Goal: Transaction & Acquisition: Obtain resource

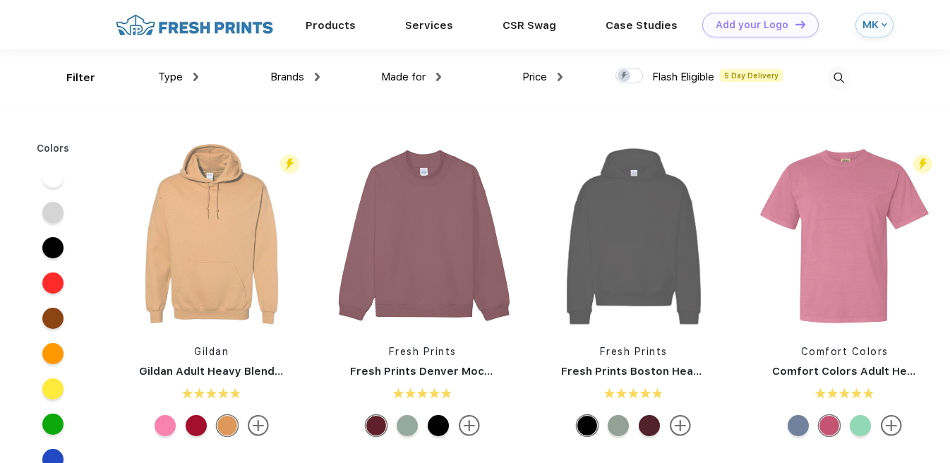
scroll to position [1, 0]
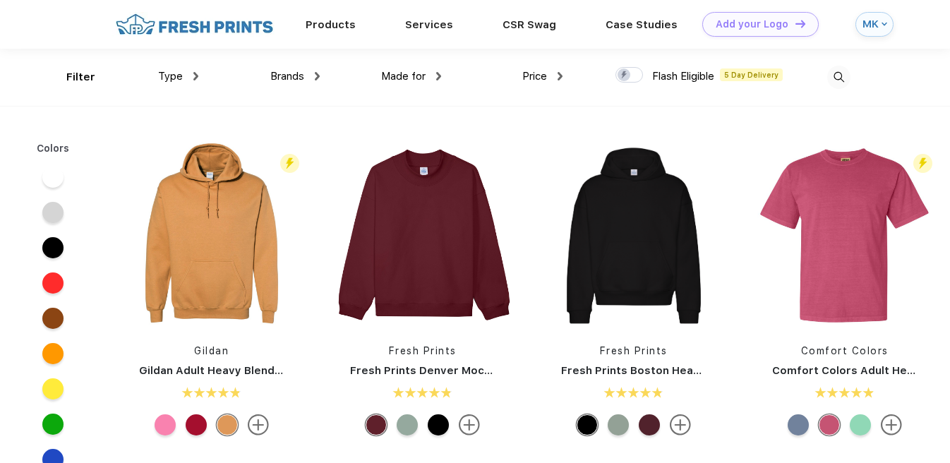
click at [886, 23] on img at bounding box center [884, 24] width 6 height 6
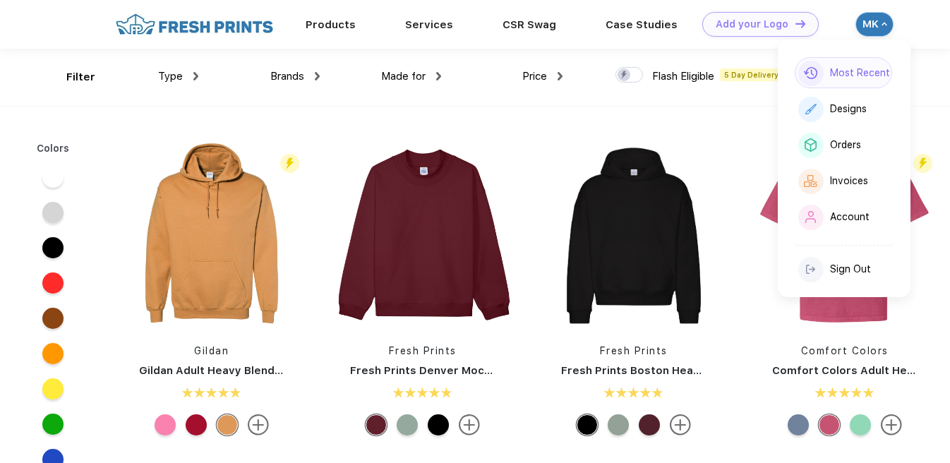
click at [862, 70] on div "Most Recent" at bounding box center [860, 73] width 60 height 12
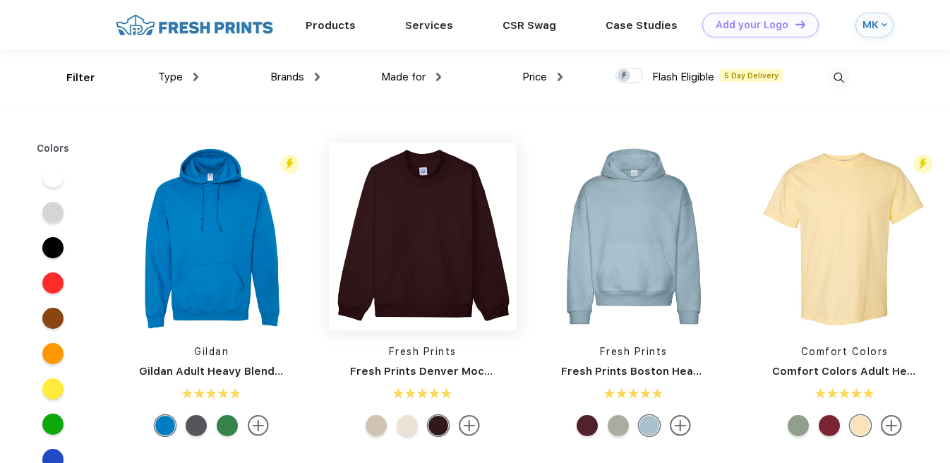
scroll to position [1, 0]
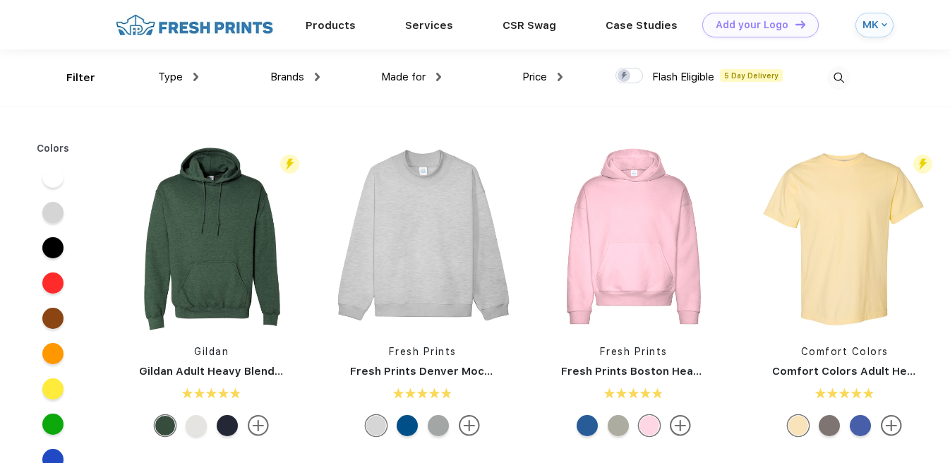
click at [437, 76] on img at bounding box center [438, 77] width 5 height 8
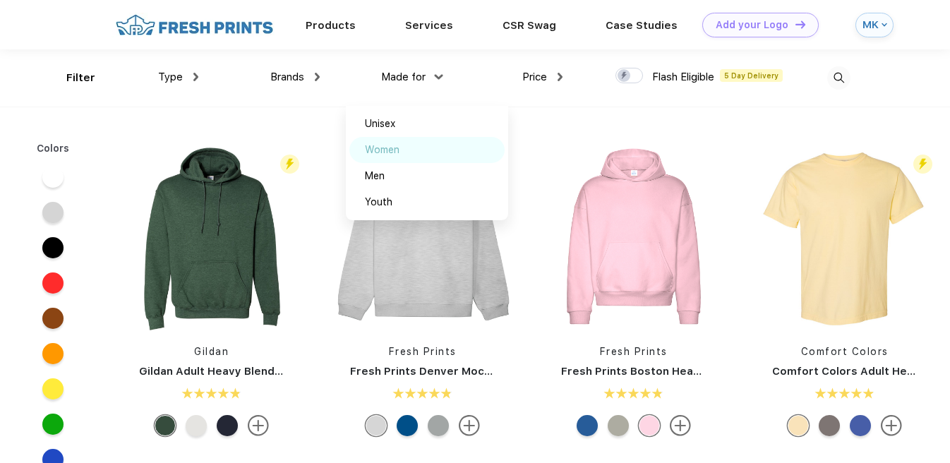
click at [391, 150] on div "Women" at bounding box center [382, 150] width 35 height 15
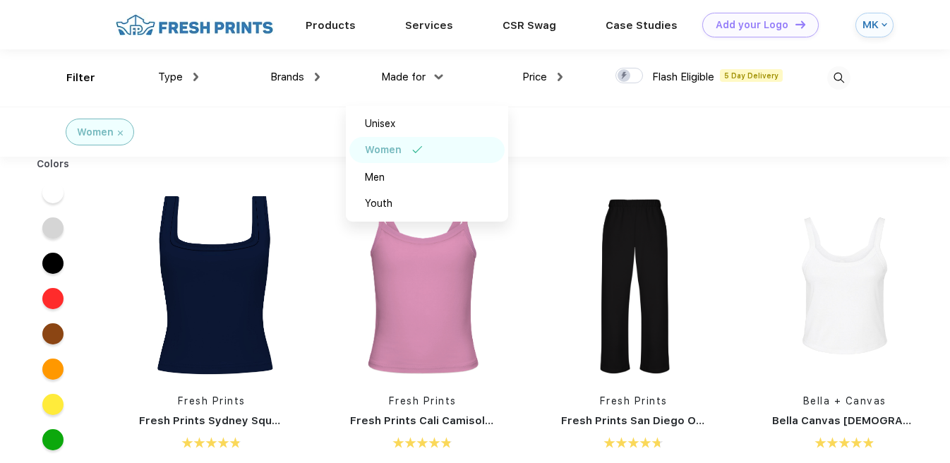
click at [179, 77] on span "Type" at bounding box center [170, 77] width 25 height 13
click at [194, 76] on img at bounding box center [195, 77] width 5 height 8
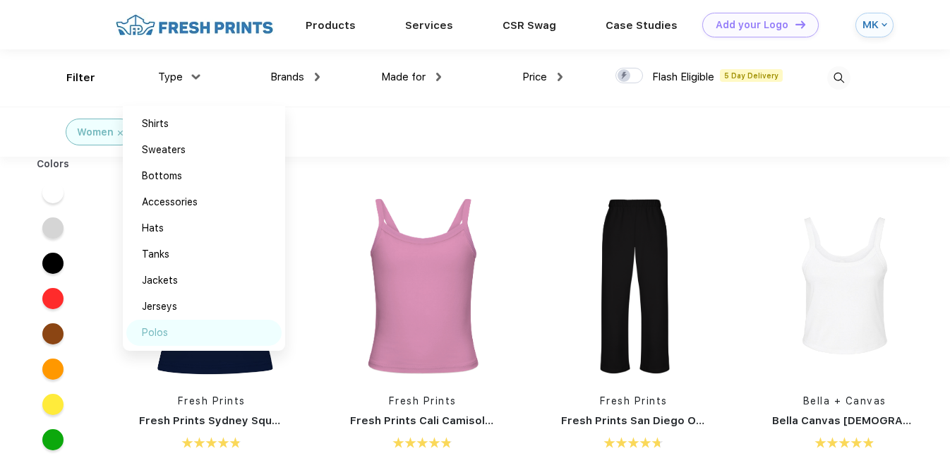
click at [175, 333] on div "Polos" at bounding box center [203, 333] width 155 height 26
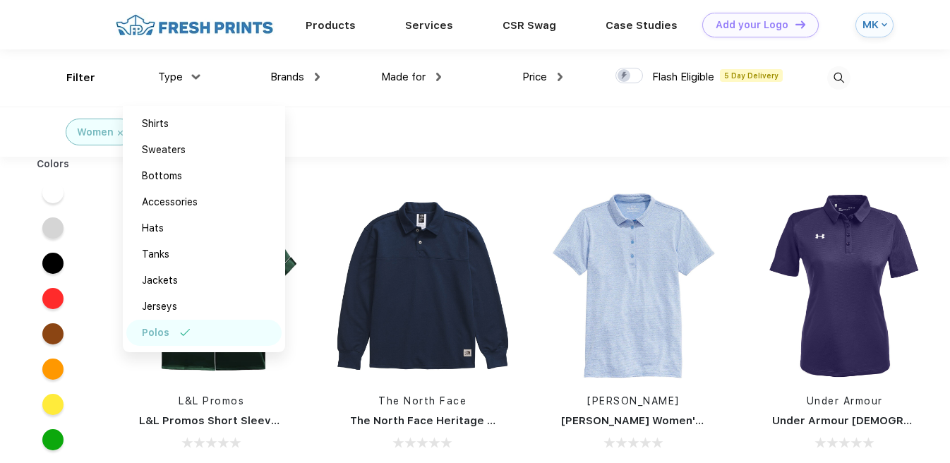
scroll to position [3, 0]
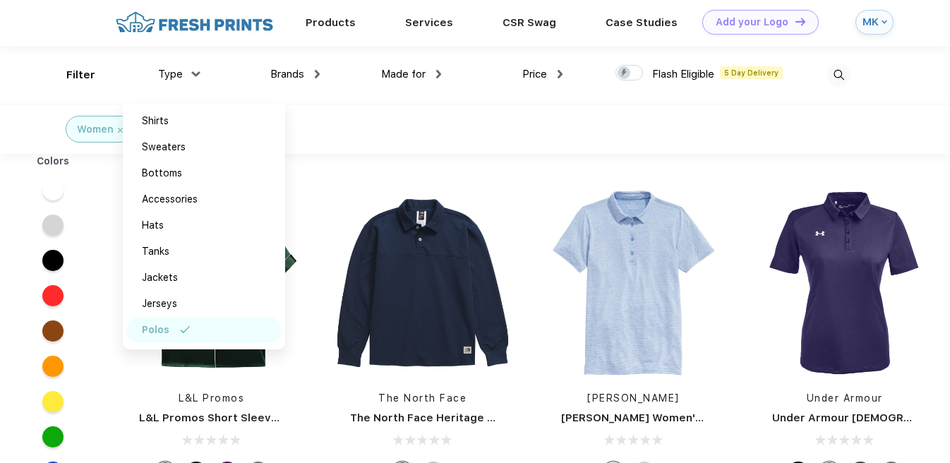
click at [372, 124] on div "Women Polos" at bounding box center [475, 129] width 950 height 50
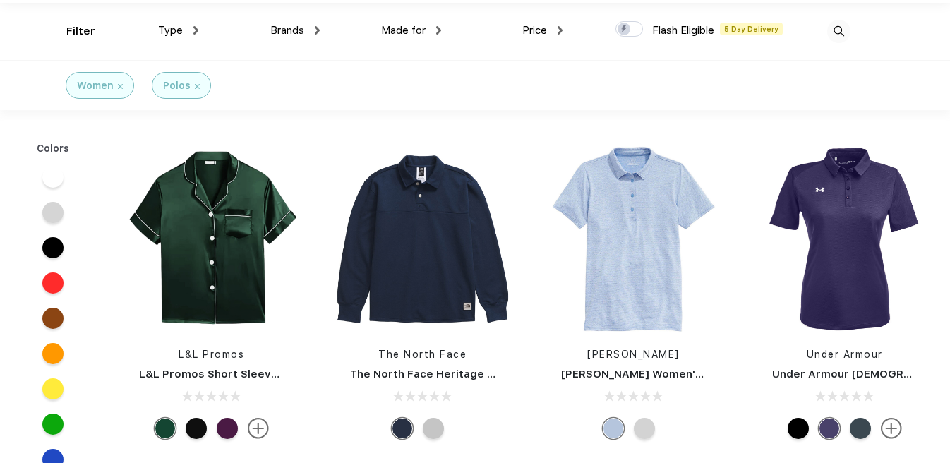
scroll to position [75, 0]
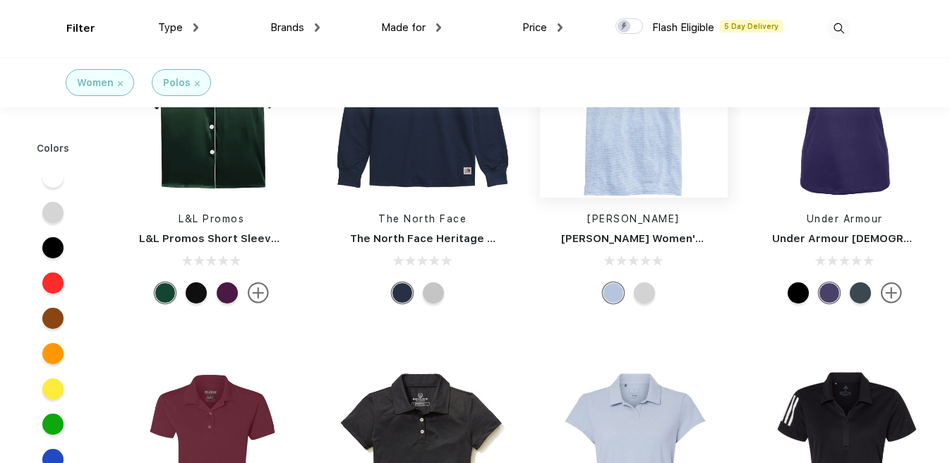
click at [617, 167] on img at bounding box center [634, 104] width 188 height 188
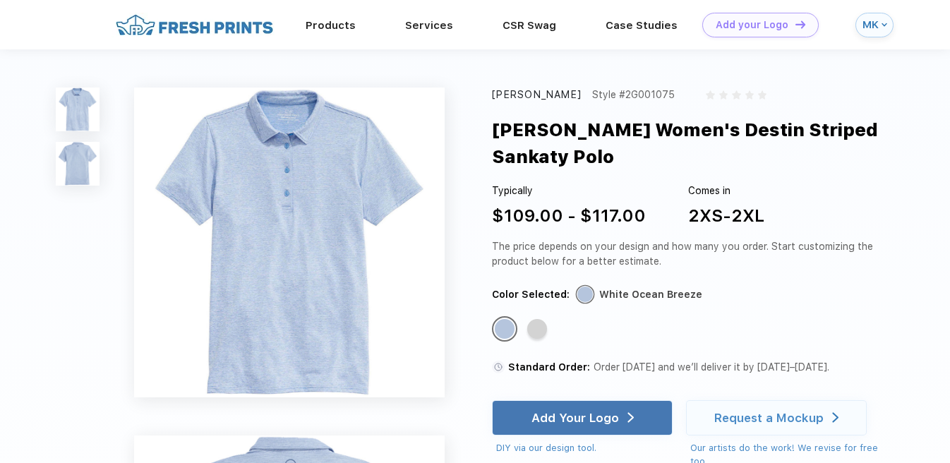
scroll to position [3, 0]
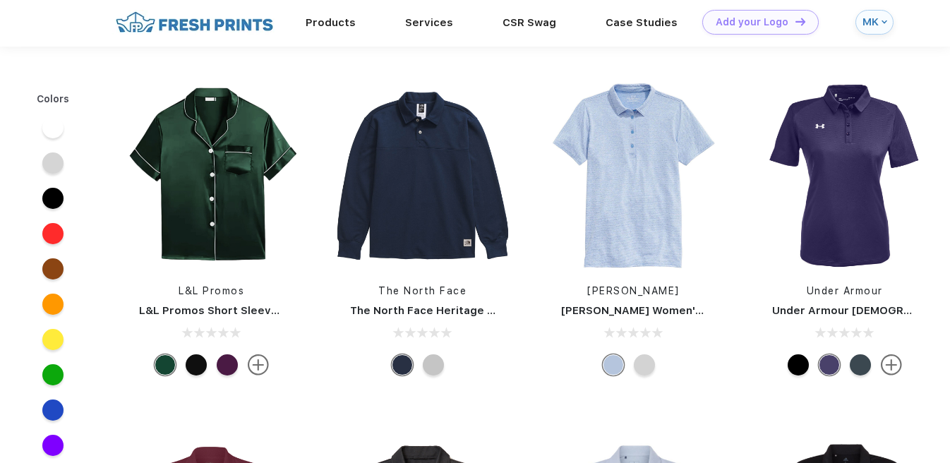
scroll to position [75, 0]
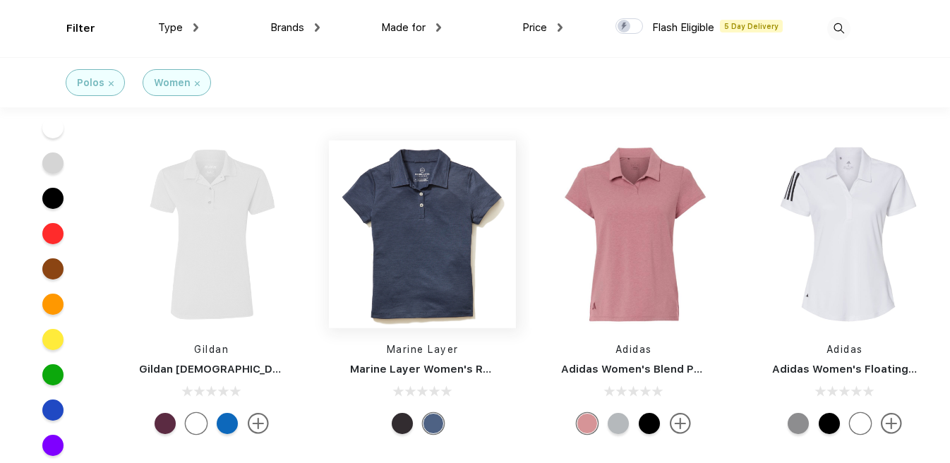
scroll to position [315, 0]
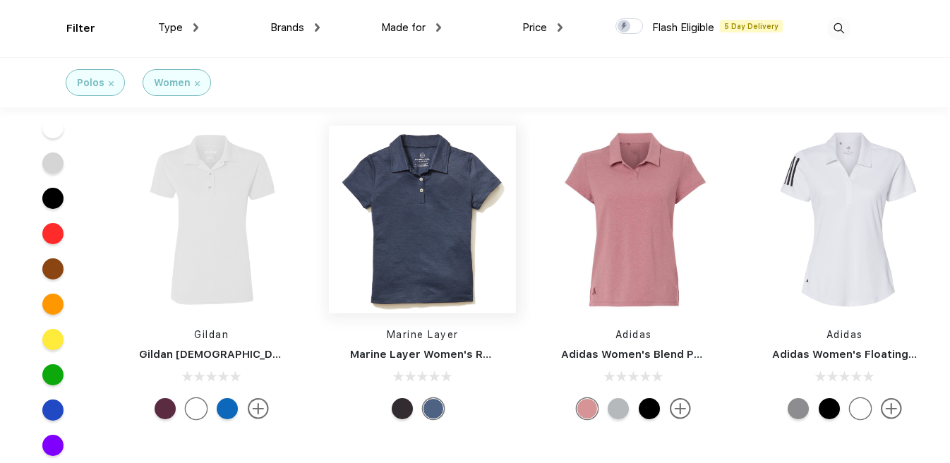
click at [445, 280] on img at bounding box center [423, 220] width 188 height 188
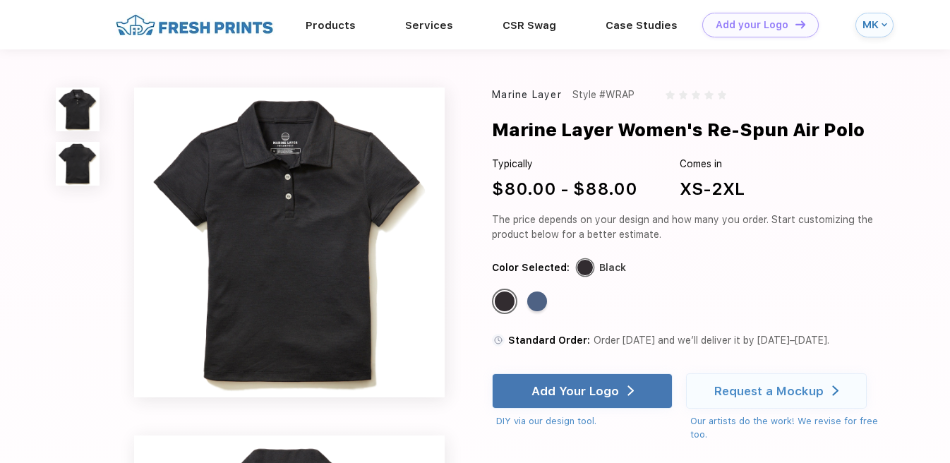
scroll to position [315, 0]
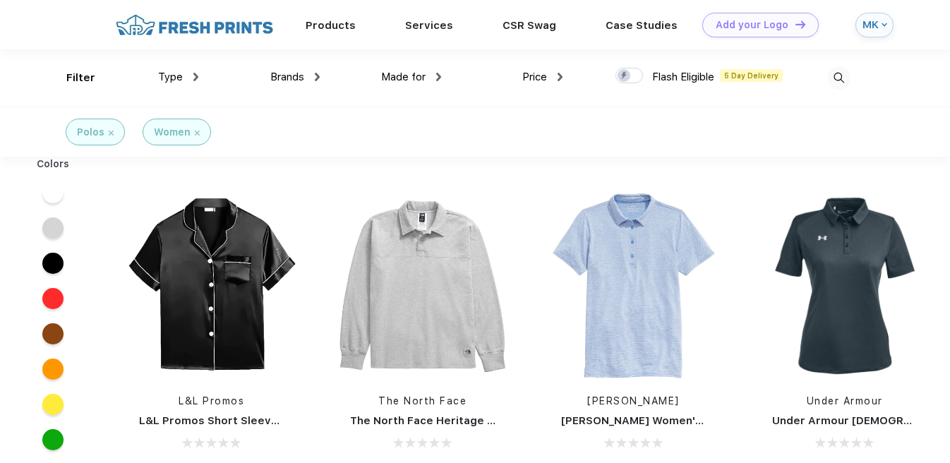
click at [559, 79] on img at bounding box center [560, 77] width 5 height 8
click at [514, 124] on div "$" at bounding box center [568, 124] width 155 height 26
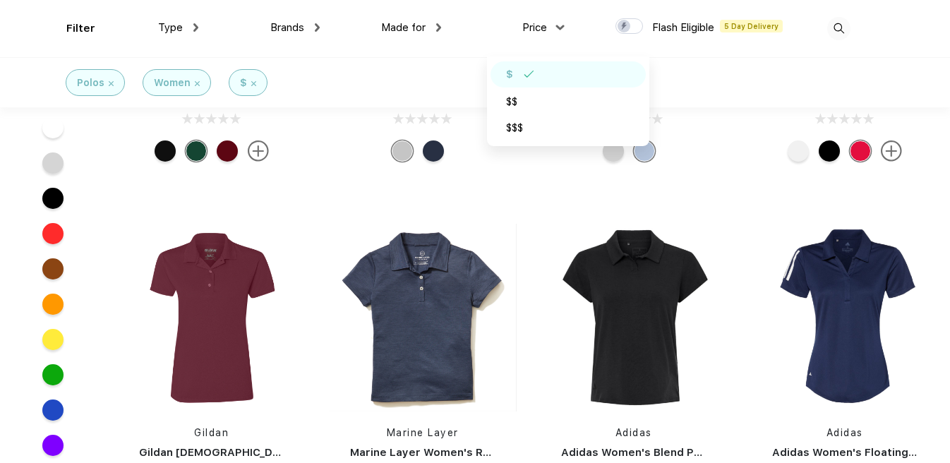
scroll to position [232, 0]
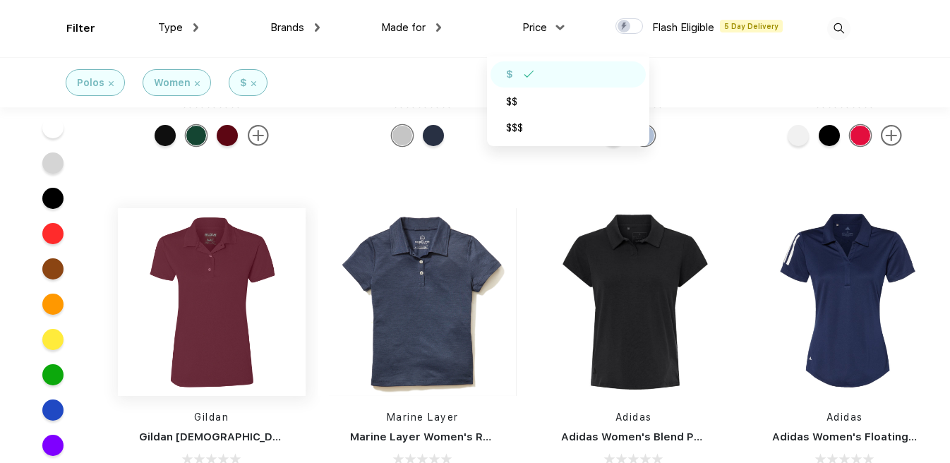
click at [202, 321] on img at bounding box center [212, 302] width 188 height 188
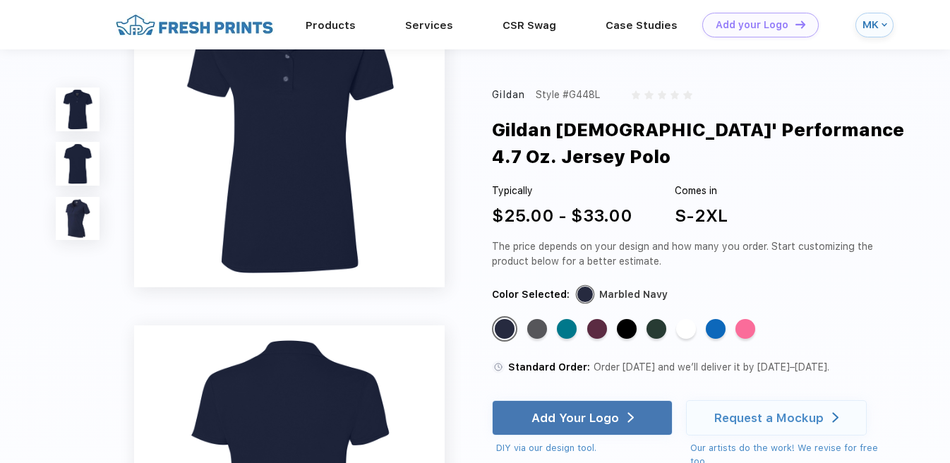
scroll to position [80, 0]
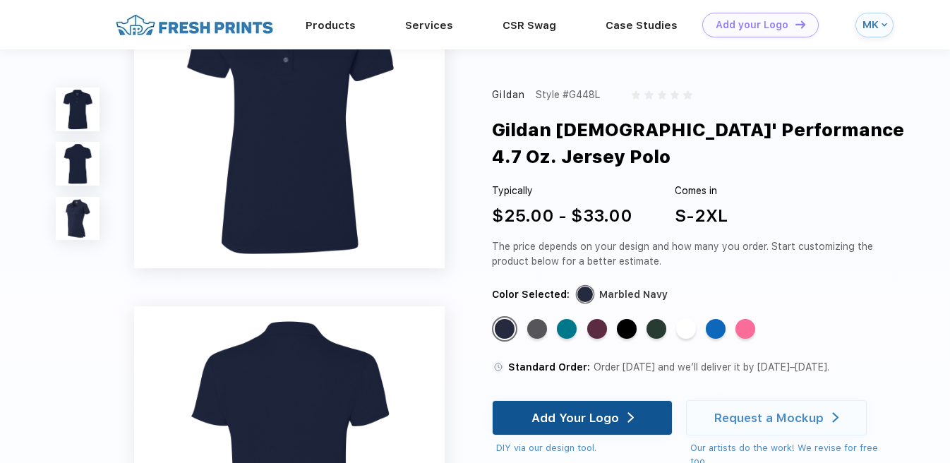
click at [617, 409] on div "Add Your Logo" at bounding box center [582, 418] width 102 height 34
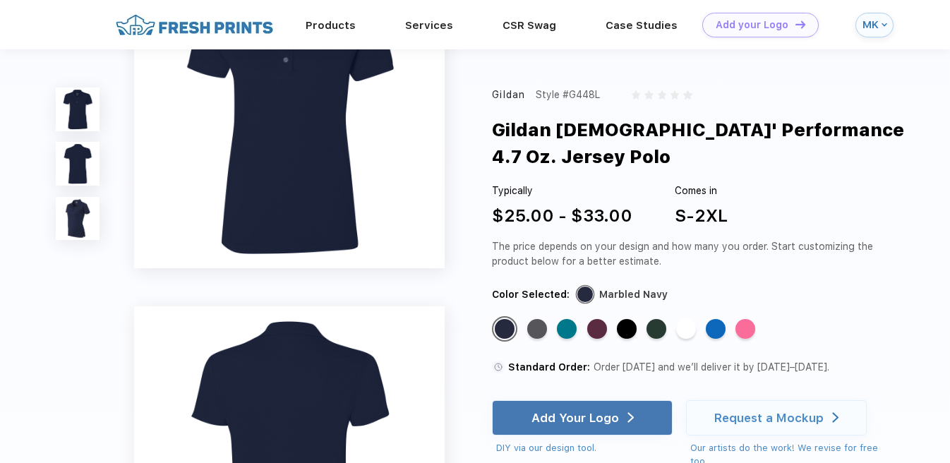
click at [869, 19] on div "MK" at bounding box center [870, 25] width 16 height 12
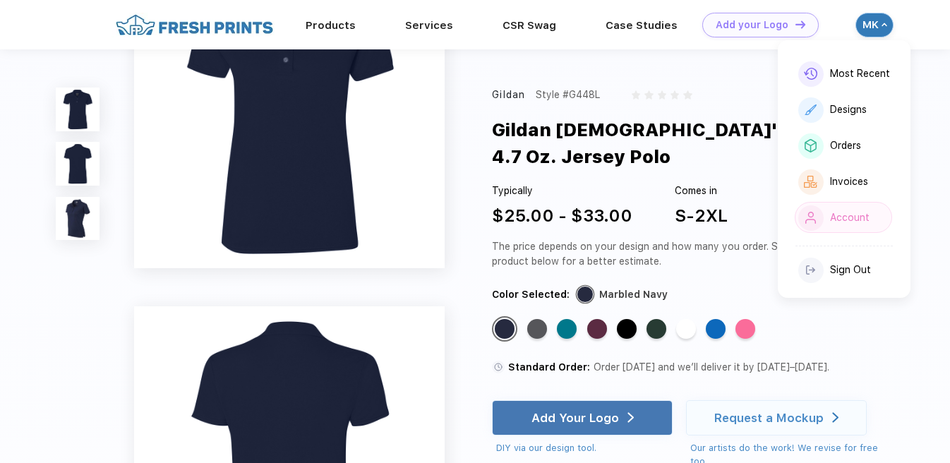
click at [845, 213] on div "Account" at bounding box center [850, 218] width 40 height 12
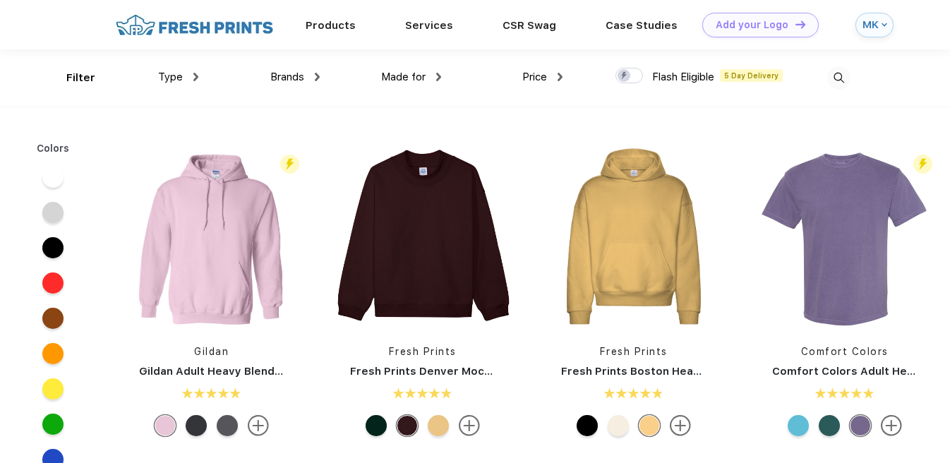
scroll to position [1, 0]
click at [555, 73] on div "Price" at bounding box center [542, 76] width 40 height 16
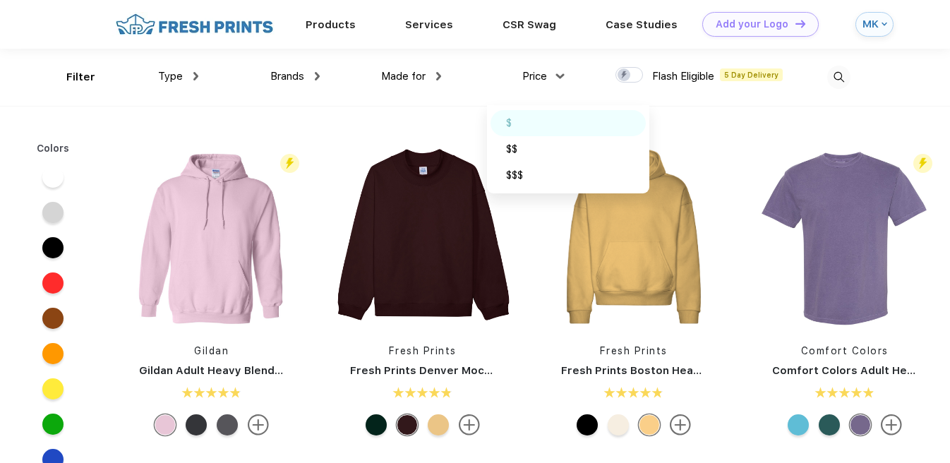
click at [507, 121] on div "$" at bounding box center [509, 123] width 6 height 15
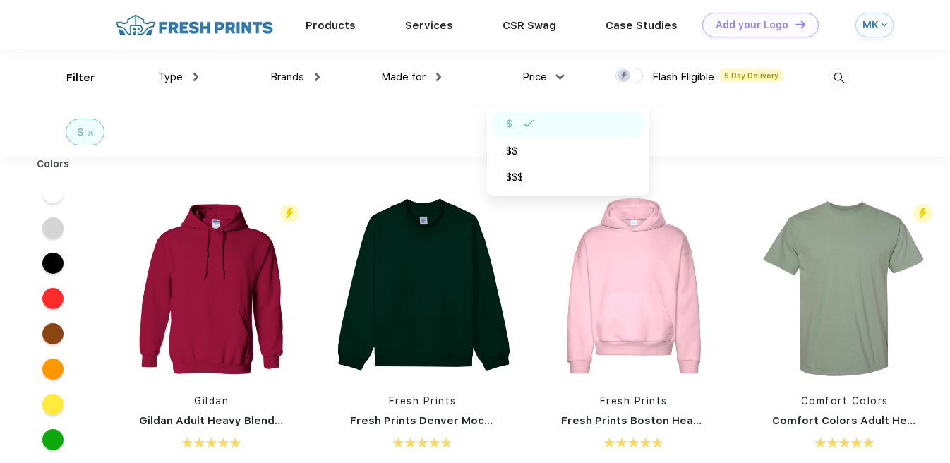
click at [637, 77] on div at bounding box center [629, 76] width 28 height 16
click at [625, 76] on input "checkbox" at bounding box center [619, 71] width 9 height 9
checkbox input "true"
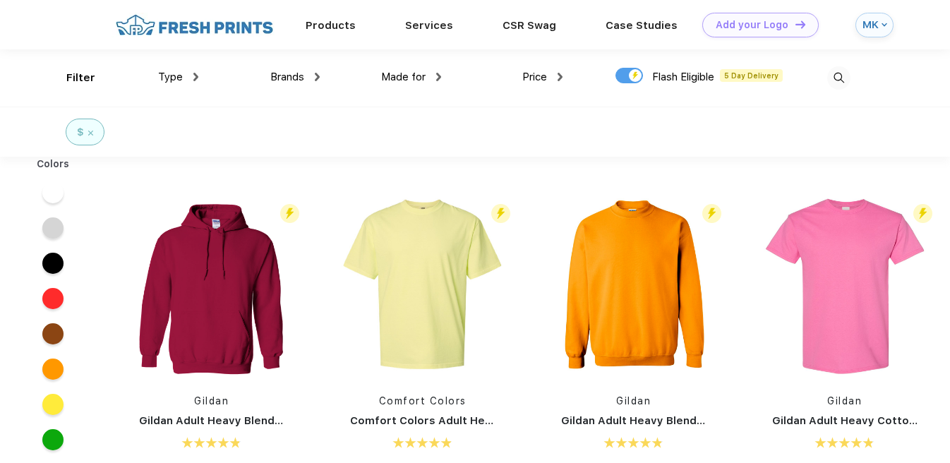
click at [436, 76] on div "Made for" at bounding box center [411, 77] width 60 height 16
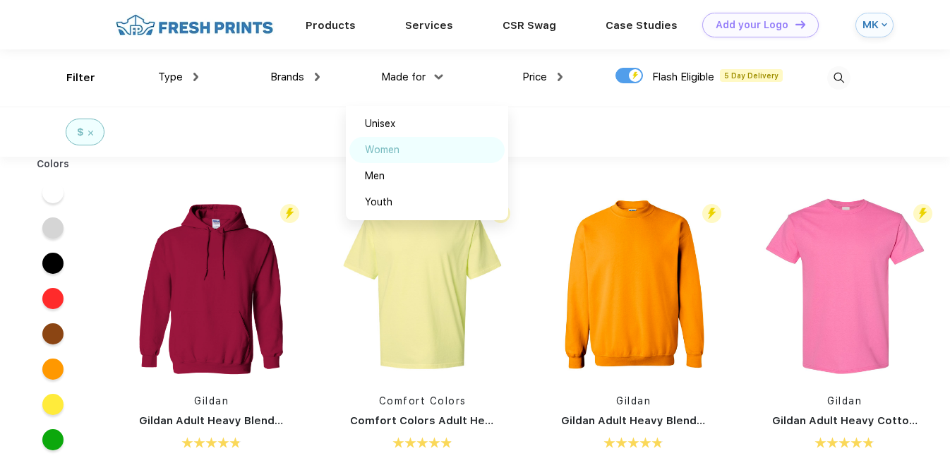
click at [391, 148] on div "Women" at bounding box center [382, 150] width 35 height 15
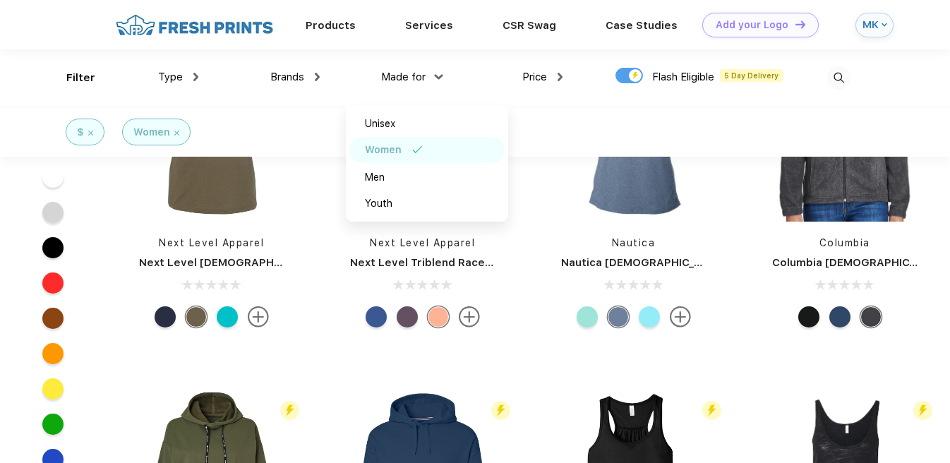
scroll to position [512, 0]
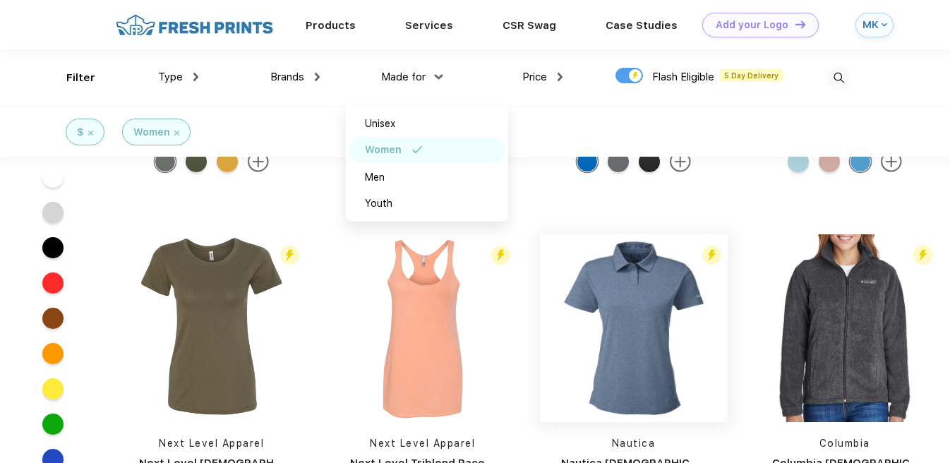
click at [630, 289] on img at bounding box center [634, 328] width 188 height 188
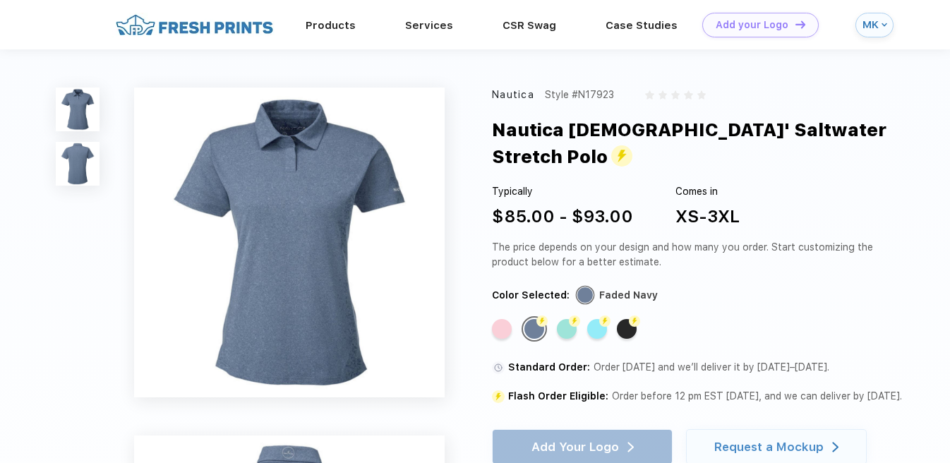
scroll to position [512, 0]
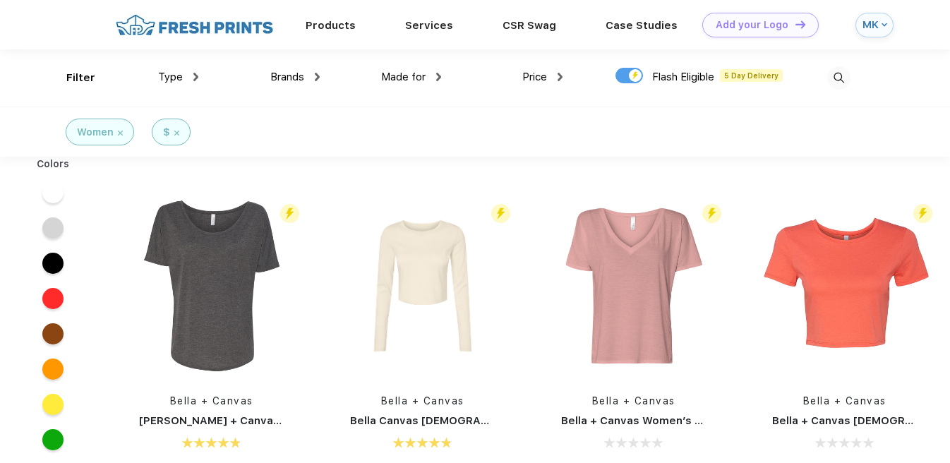
scroll to position [1, 0]
click at [624, 73] on div at bounding box center [629, 75] width 28 height 16
click at [624, 73] on input "checkbox" at bounding box center [619, 70] width 9 height 9
checkbox input "false"
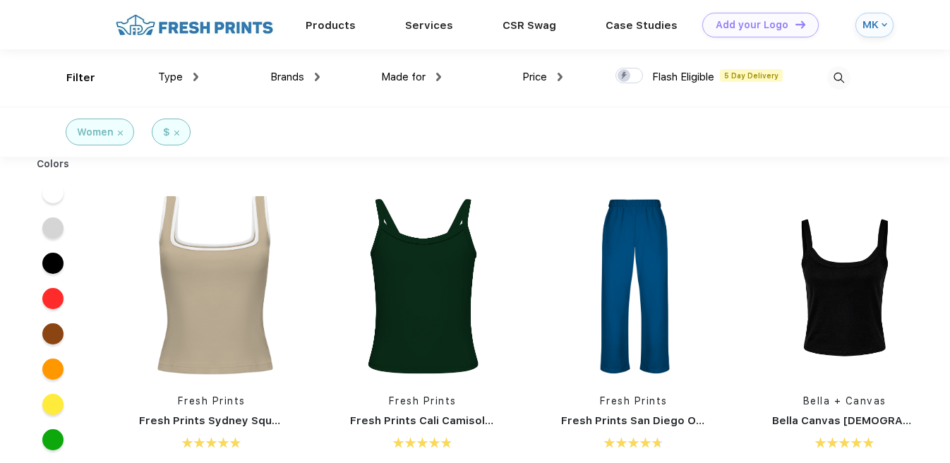
click at [549, 77] on div "Price" at bounding box center [542, 77] width 40 height 16
click at [517, 119] on div "$" at bounding box center [568, 124] width 155 height 26
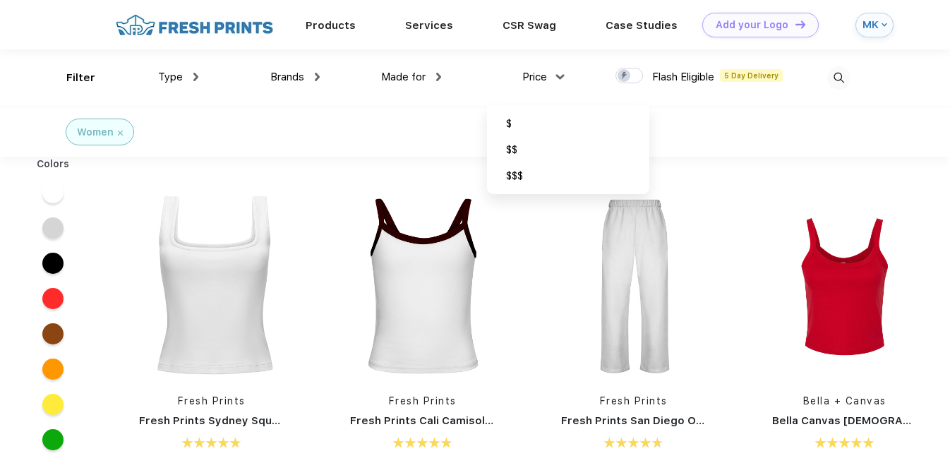
click at [421, 77] on span "Made for" at bounding box center [403, 77] width 44 height 13
click at [193, 75] on div "Type" at bounding box center [178, 77] width 40 height 16
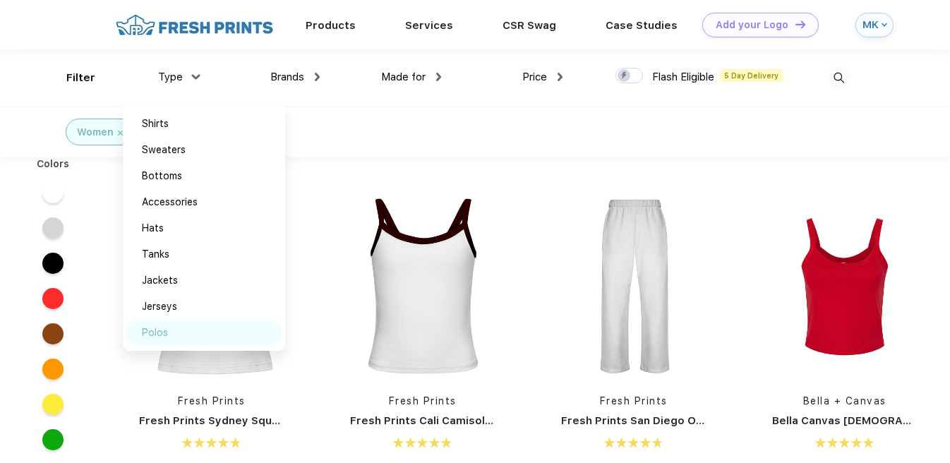
click at [167, 330] on div "Polos" at bounding box center [155, 332] width 26 height 15
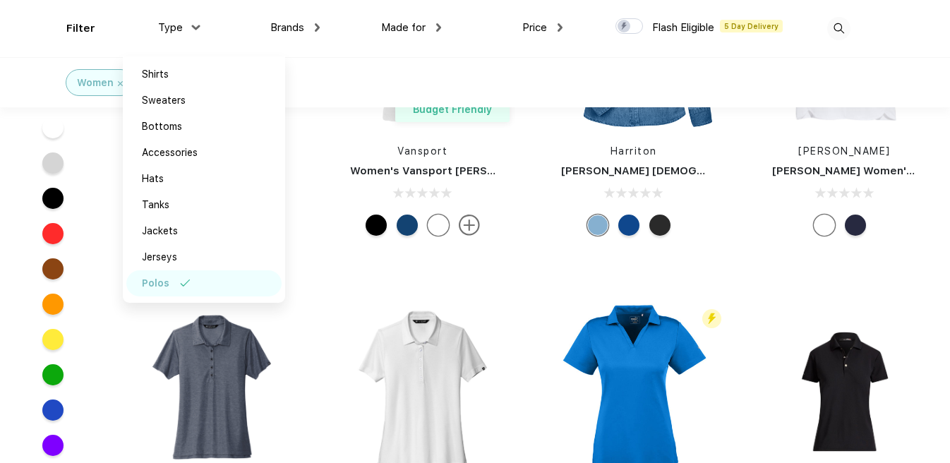
scroll to position [959, 0]
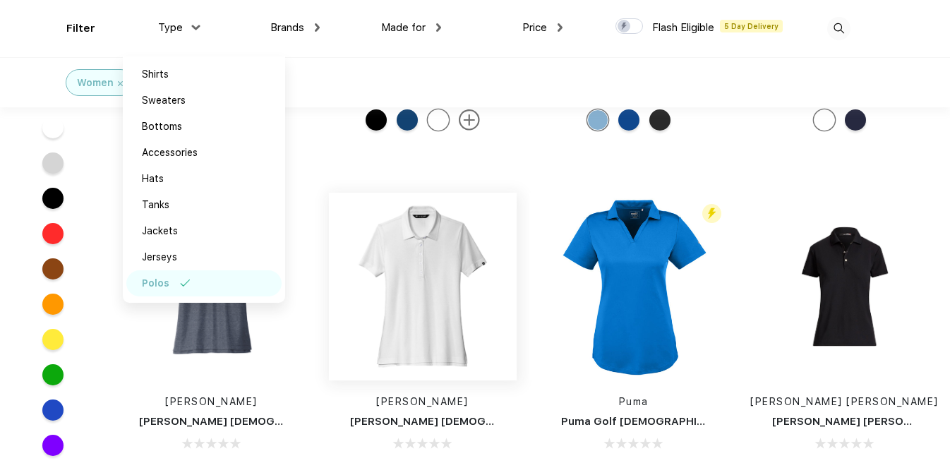
click at [402, 343] on img at bounding box center [423, 287] width 188 height 188
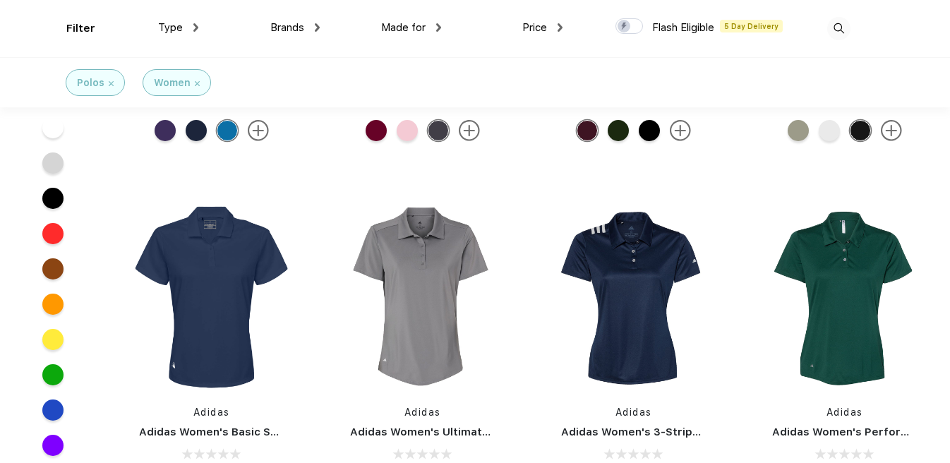
scroll to position [2380, 0]
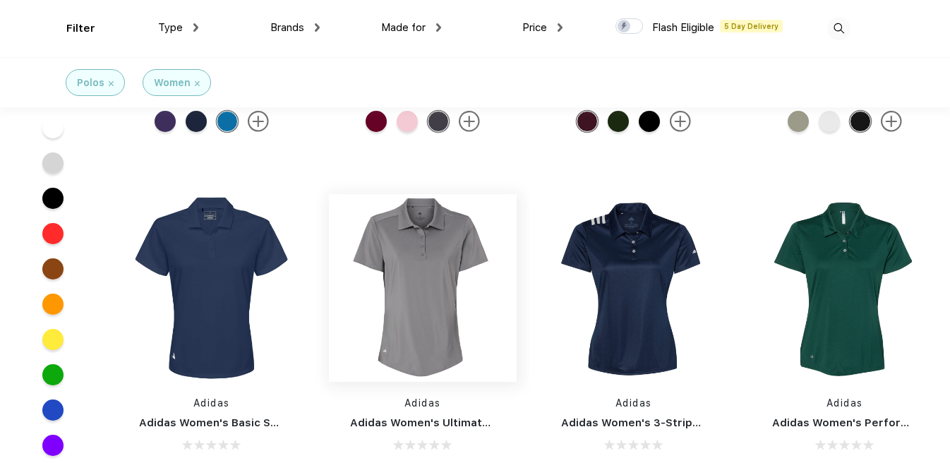
click at [402, 310] on img at bounding box center [423, 288] width 188 height 188
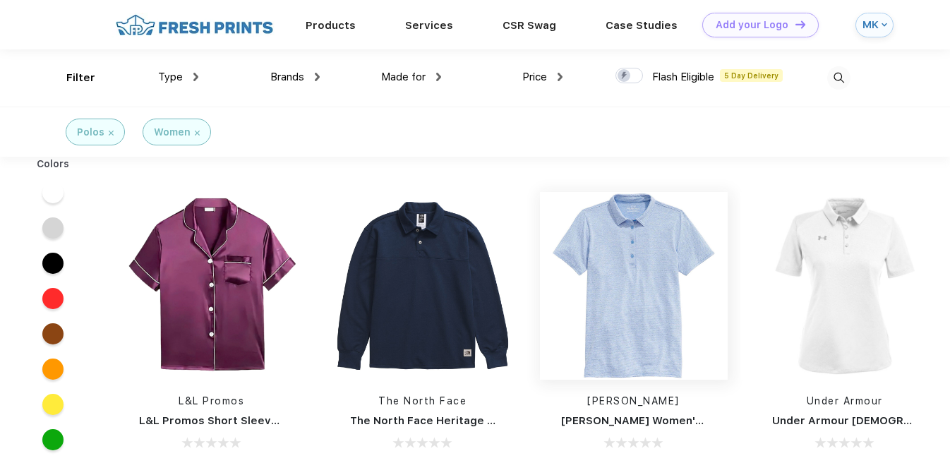
scroll to position [1, 0]
click at [593, 307] on img at bounding box center [634, 285] width 188 height 188
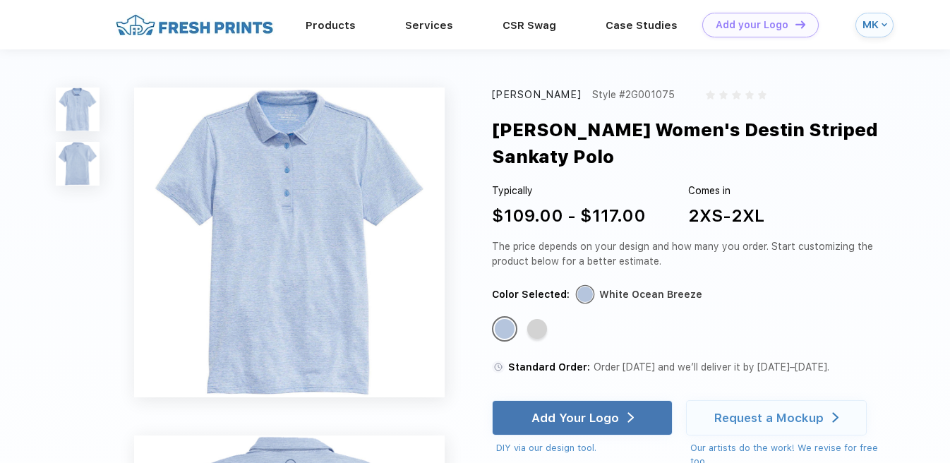
scroll to position [1, 0]
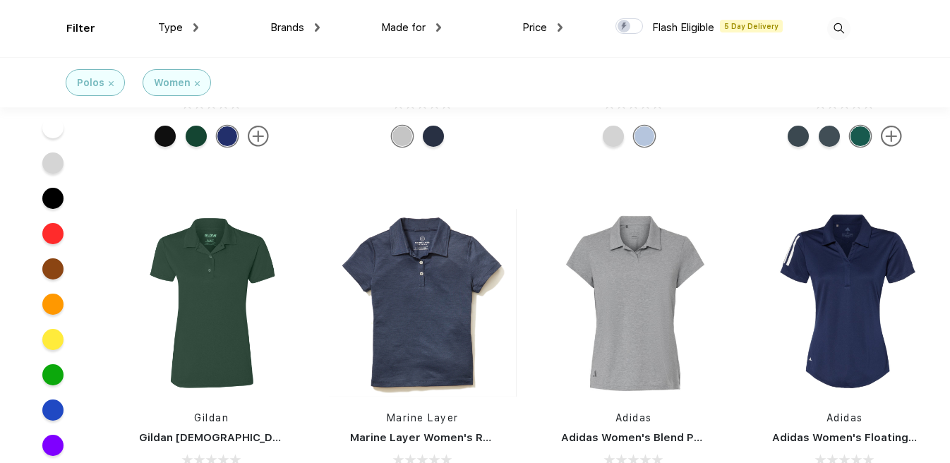
scroll to position [277, 0]
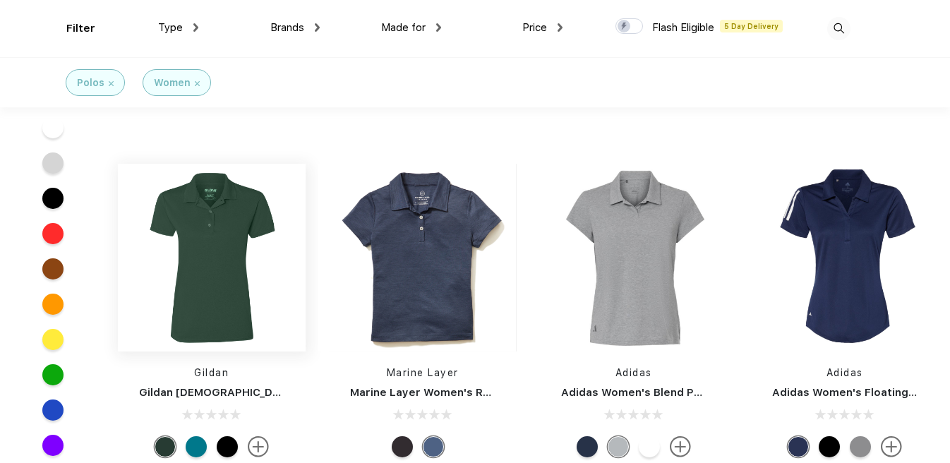
click at [229, 275] on img at bounding box center [212, 258] width 188 height 188
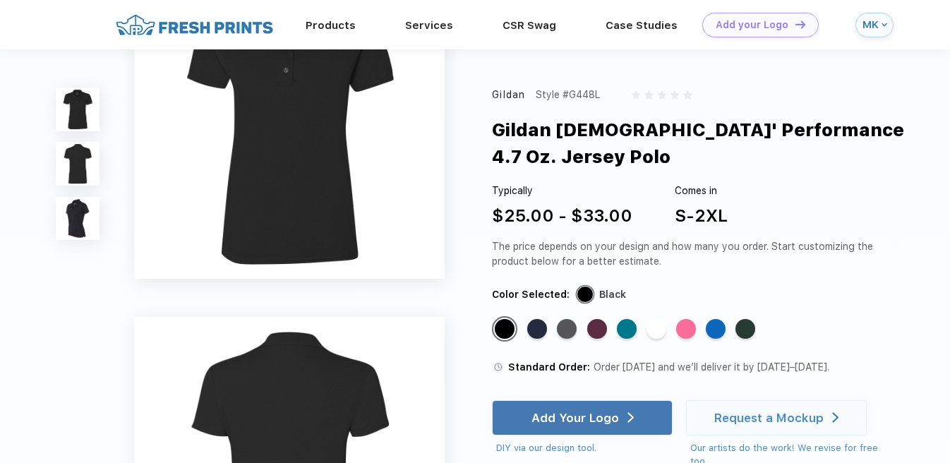
scroll to position [65, 0]
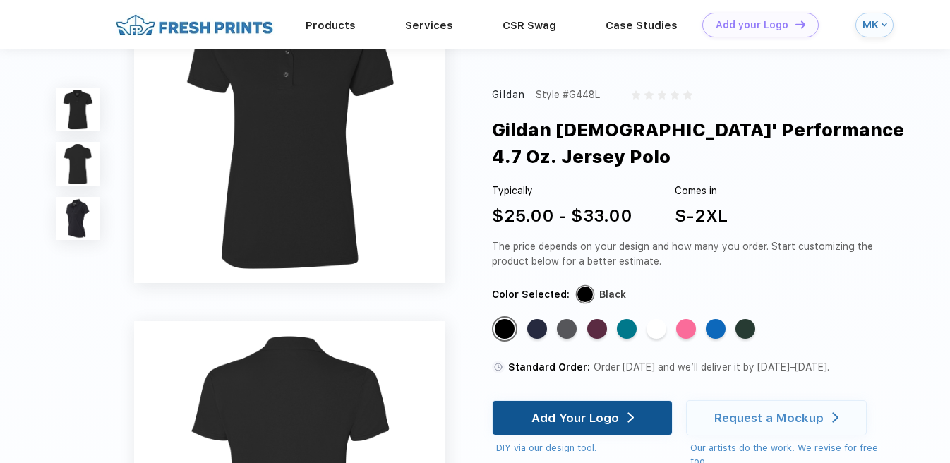
click at [615, 414] on div "Add Your Logo" at bounding box center [575, 418] width 88 height 14
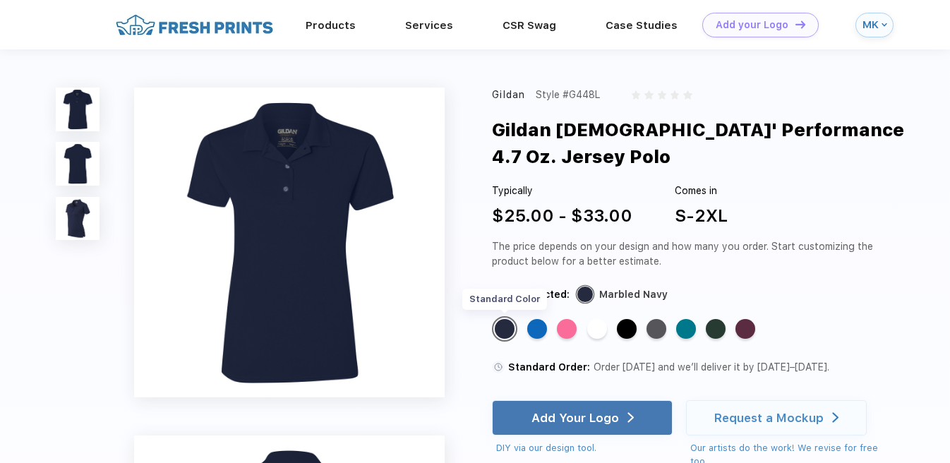
click at [507, 325] on div "Standard Color" at bounding box center [505, 329] width 20 height 20
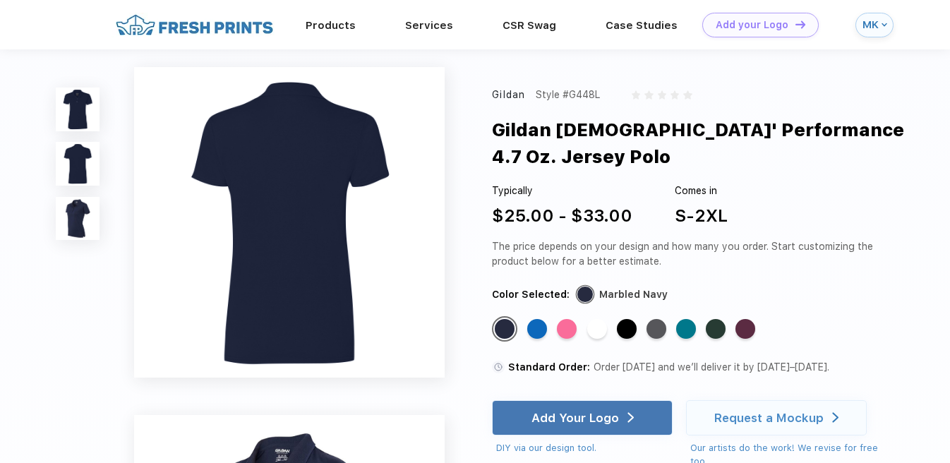
scroll to position [328, 0]
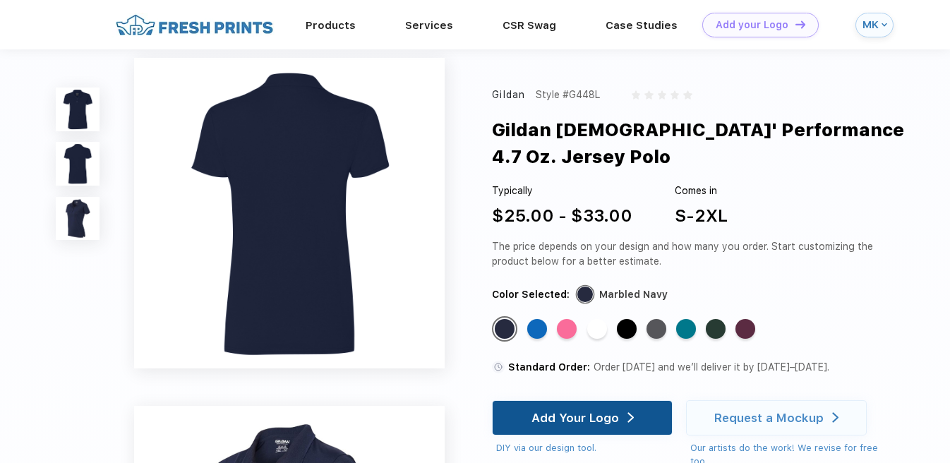
click at [617, 419] on div "Add Your Logo" at bounding box center [575, 418] width 88 height 14
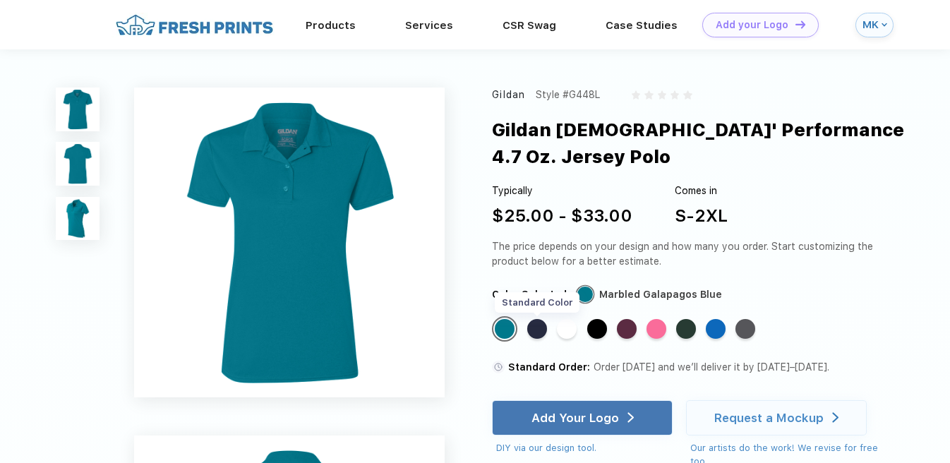
click at [543, 330] on div "Standard Color" at bounding box center [537, 329] width 20 height 20
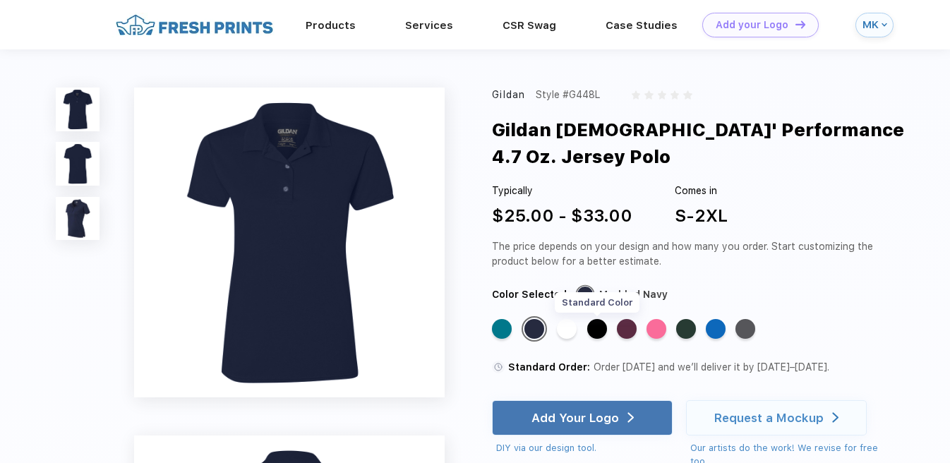
click at [596, 331] on div "Standard Color" at bounding box center [597, 329] width 20 height 20
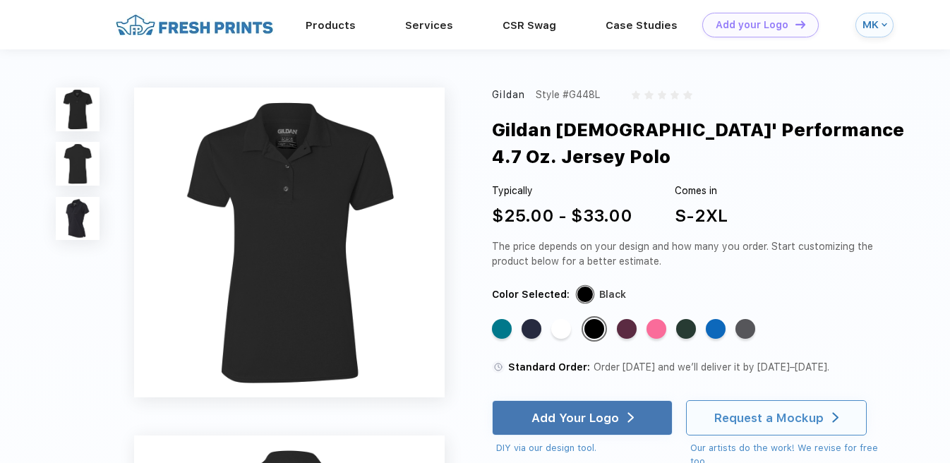
click at [756, 417] on div "Request a Mockup" at bounding box center [768, 418] width 109 height 14
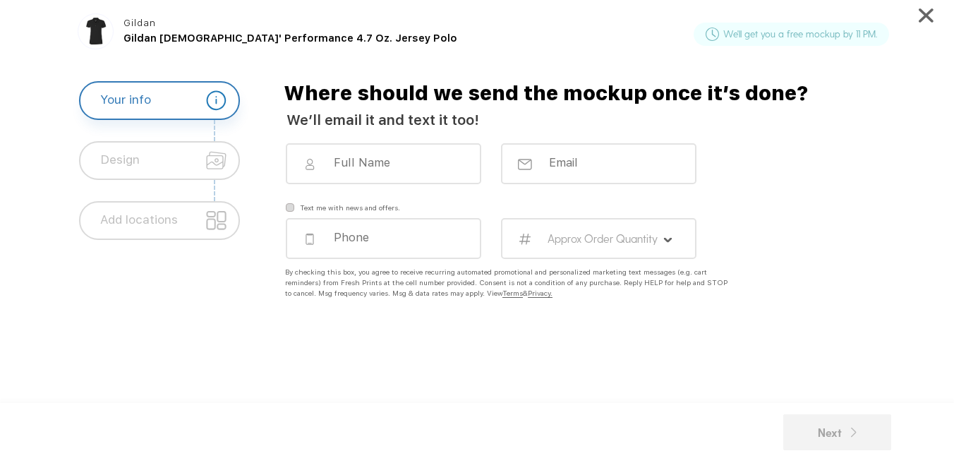
scroll to position [3, 0]
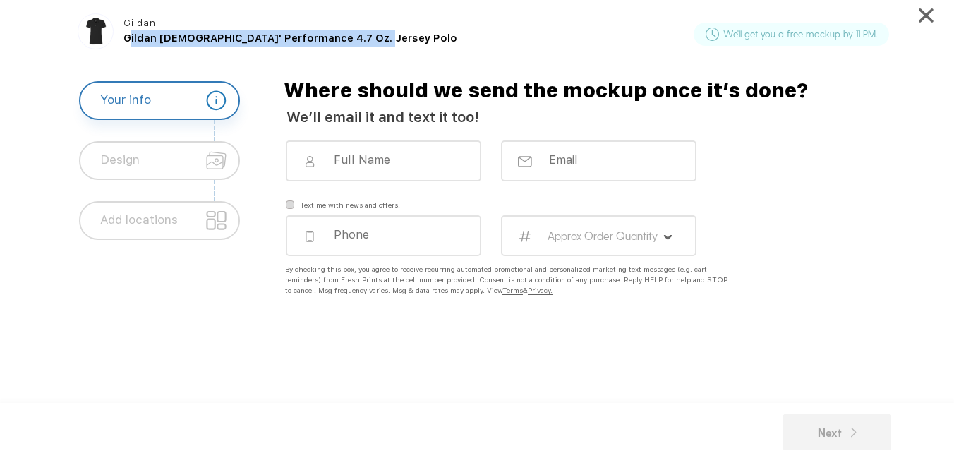
drag, startPoint x: 124, startPoint y: 37, endPoint x: 359, endPoint y: 37, distance: 235.7
click at [359, 37] on span "Gildan [DEMOGRAPHIC_DATA]' Performance 4.7 Oz. Jersey Polo" at bounding box center [291, 38] width 334 height 12
copy span "Gildan [DEMOGRAPHIC_DATA]' Performance 4.7 Oz. Jersey Polo"
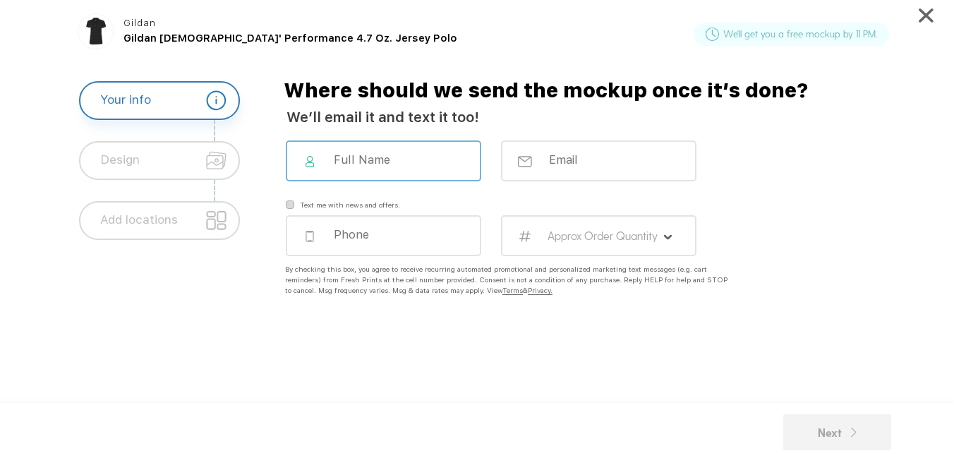
click at [335, 160] on input at bounding box center [392, 159] width 121 height 14
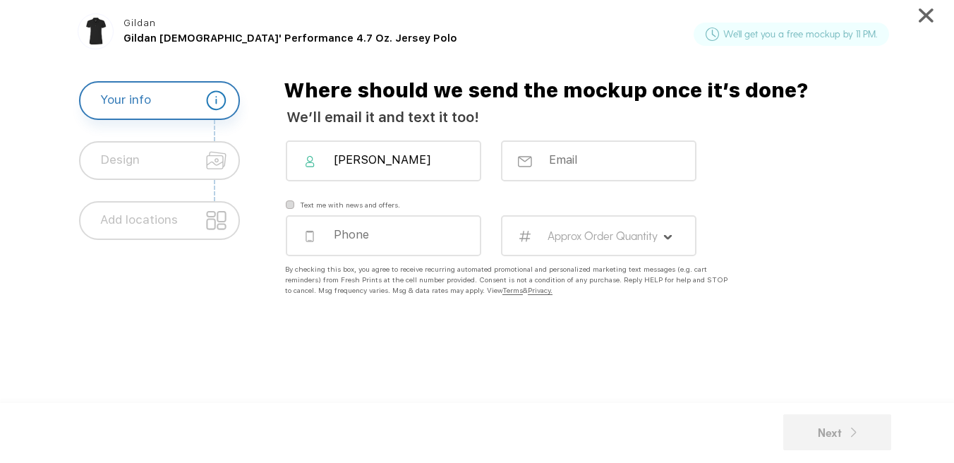
type input "Michele Kwaterski"
type input "michele.kwaterski@tazmanian.com"
click at [600, 229] on label "Approx Order Quantity" at bounding box center [603, 235] width 111 height 13
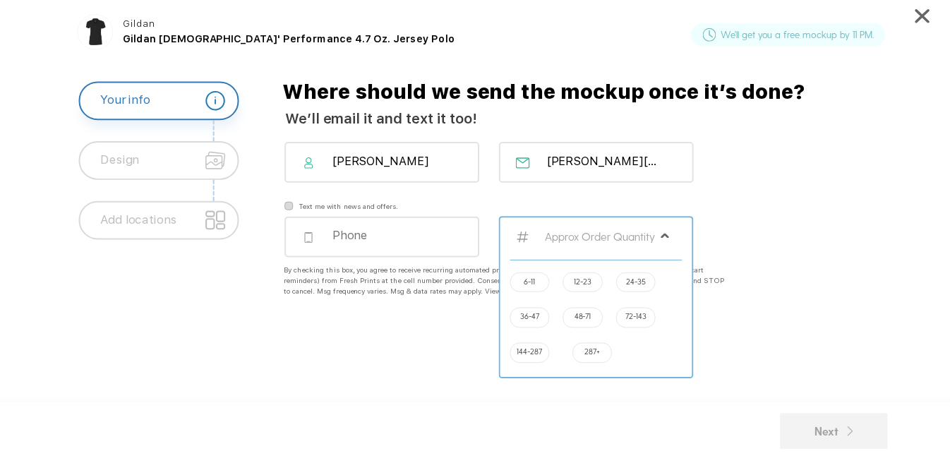
scroll to position [3, 0]
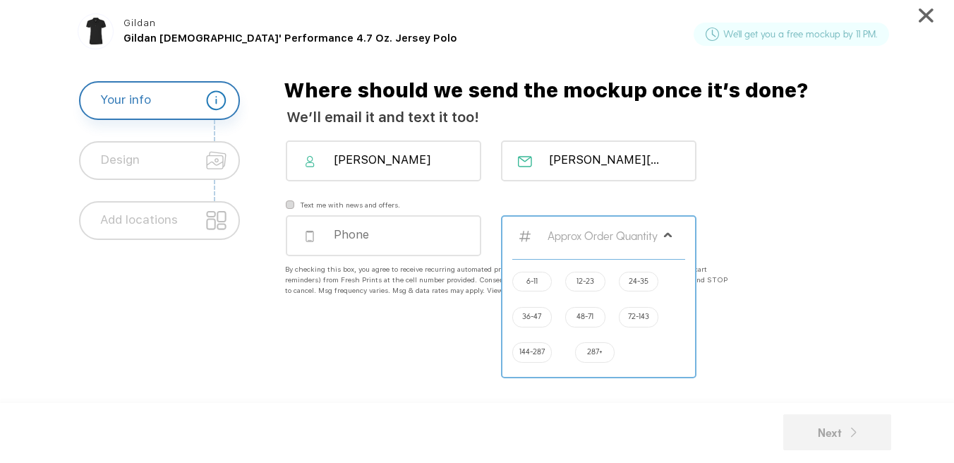
click at [424, 206] on div "Text me with news and offers." at bounding box center [414, 210] width 287 height 29
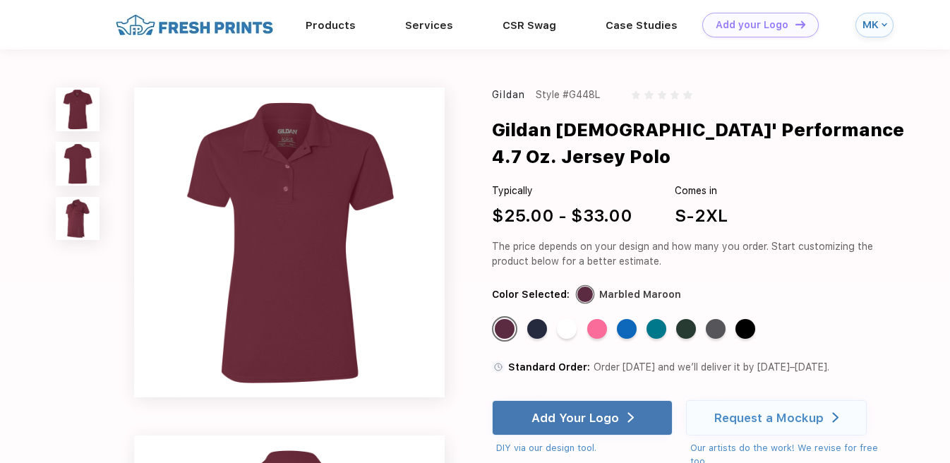
click at [869, 25] on div "MK" at bounding box center [870, 25] width 16 height 12
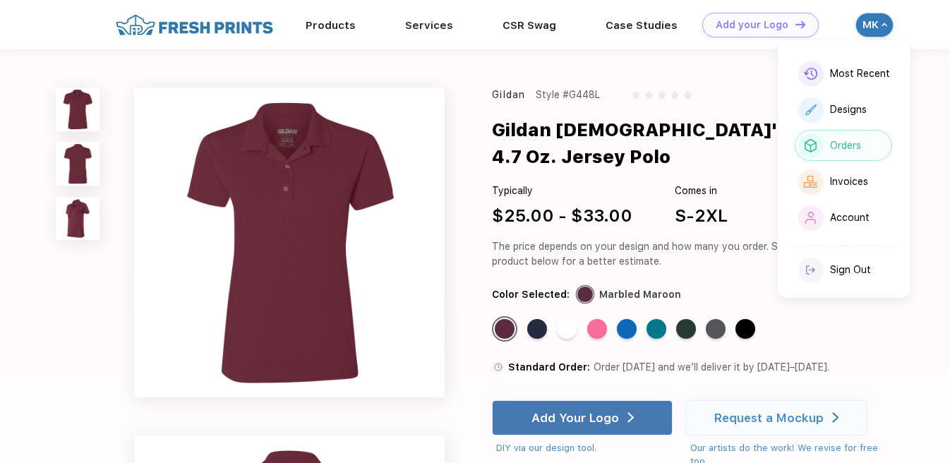
click at [849, 140] on div "Orders" at bounding box center [845, 146] width 31 height 12
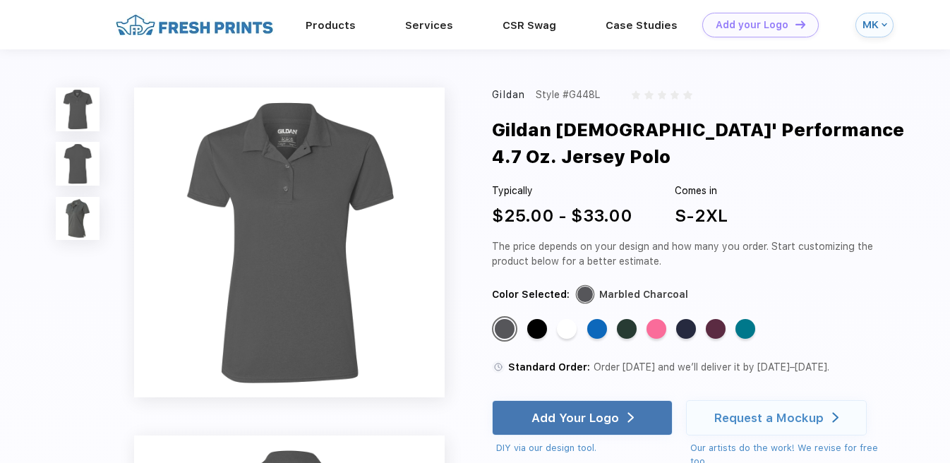
drag, startPoint x: 541, startPoint y: 95, endPoint x: 573, endPoint y: 97, distance: 32.5
click at [600, 90] on div "Style #G448L" at bounding box center [568, 95] width 64 height 15
copy div "Style #G448L"
click at [658, 327] on div "Standard Color" at bounding box center [656, 329] width 20 height 20
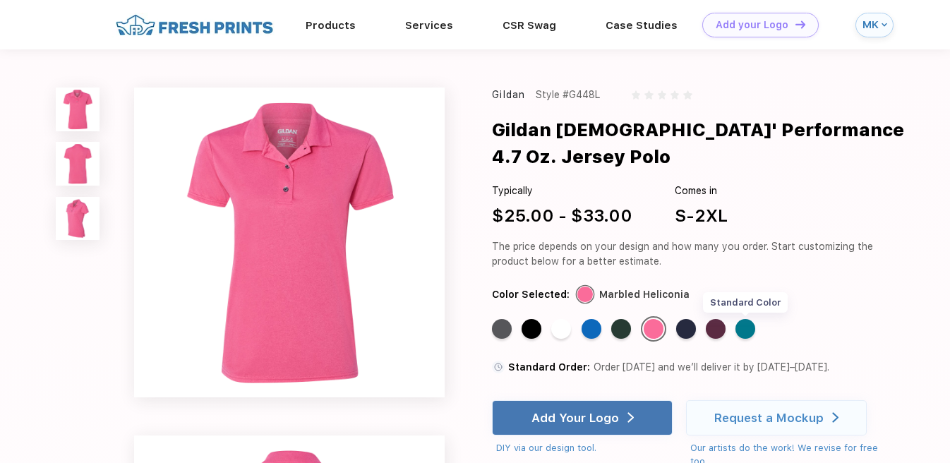
click at [742, 325] on div "Standard Color" at bounding box center [745, 329] width 20 height 20
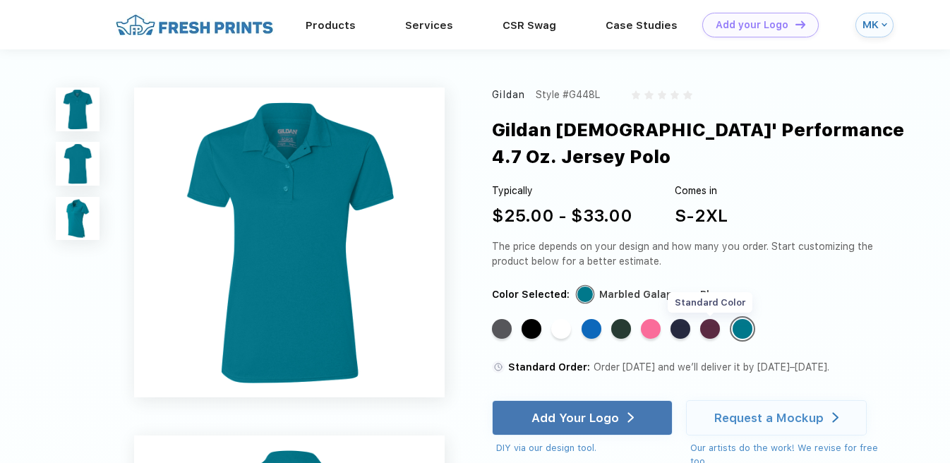
click at [712, 328] on div "Standard Color" at bounding box center [710, 329] width 20 height 20
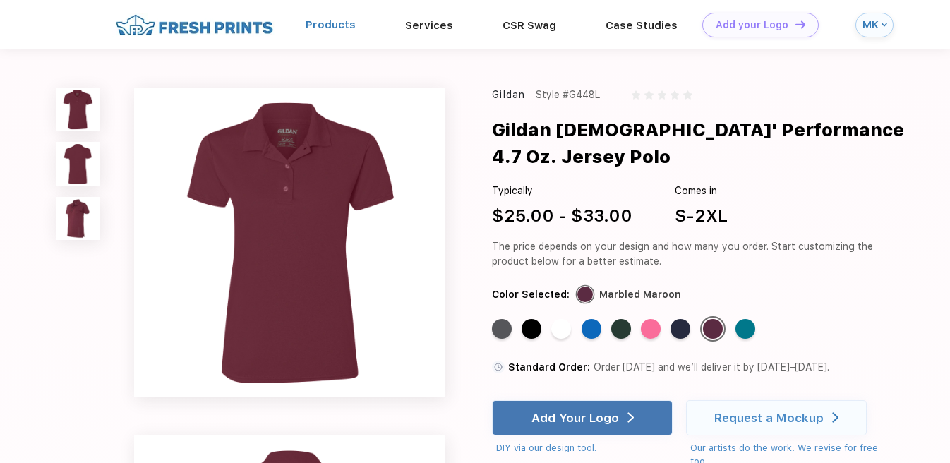
click at [315, 26] on link "Products" at bounding box center [331, 24] width 50 height 13
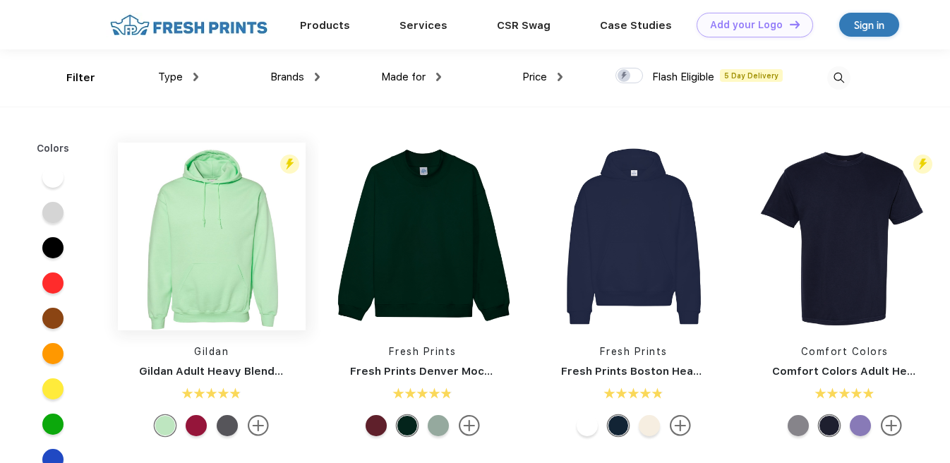
scroll to position [1, 0]
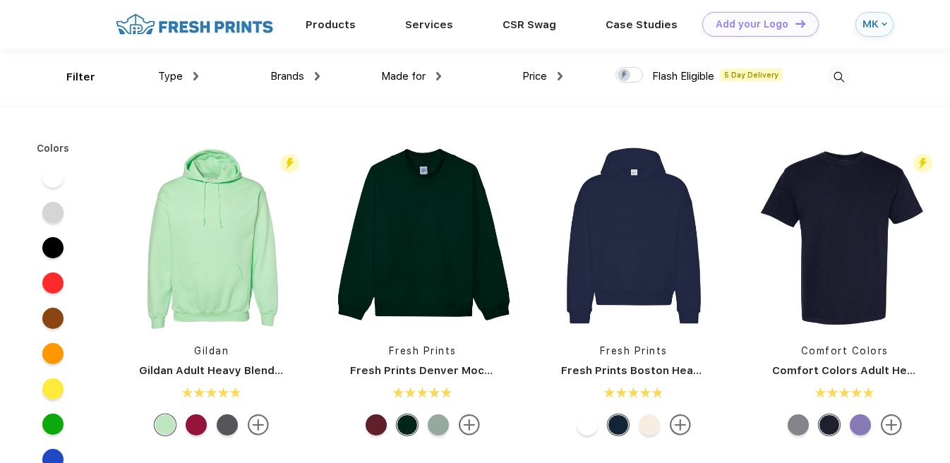
click at [185, 78] on div "Type" at bounding box center [178, 76] width 40 height 16
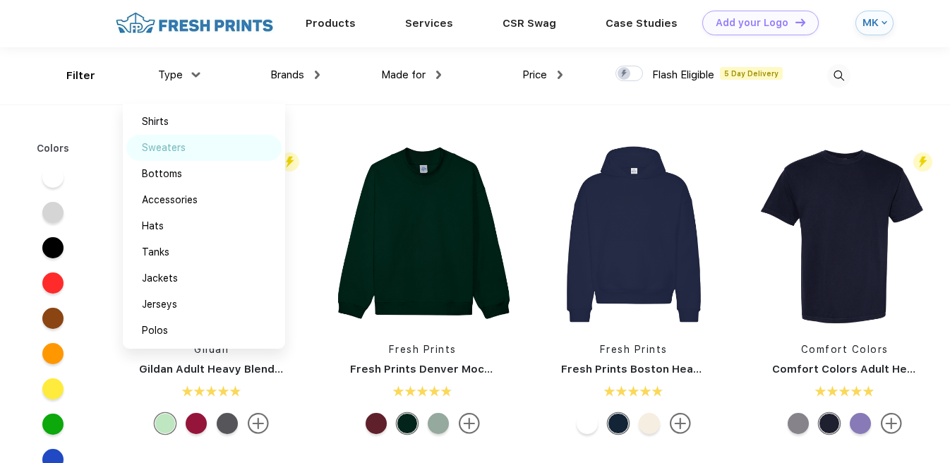
scroll to position [4, 0]
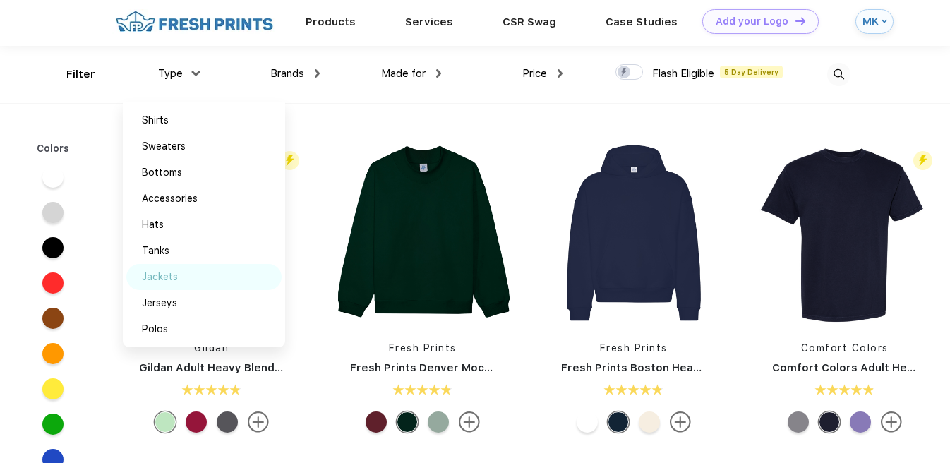
click at [179, 277] on div "Jackets" at bounding box center [203, 277] width 155 height 26
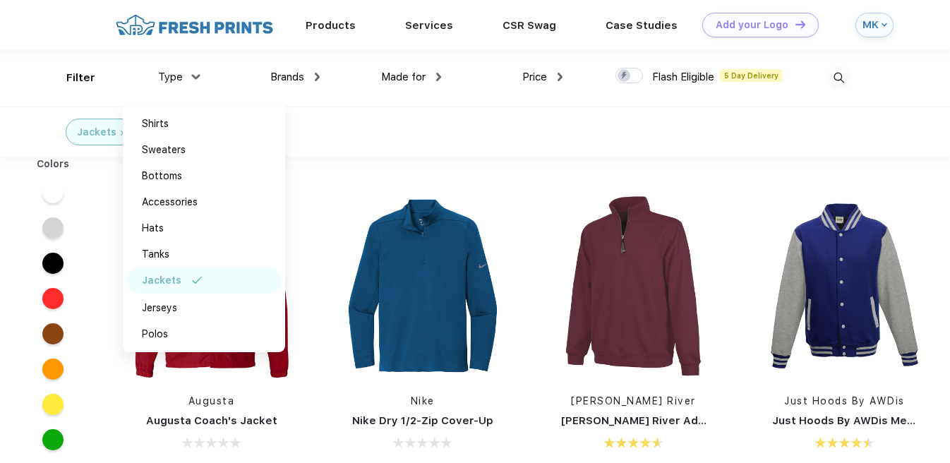
click at [555, 76] on div "Price" at bounding box center [542, 77] width 40 height 16
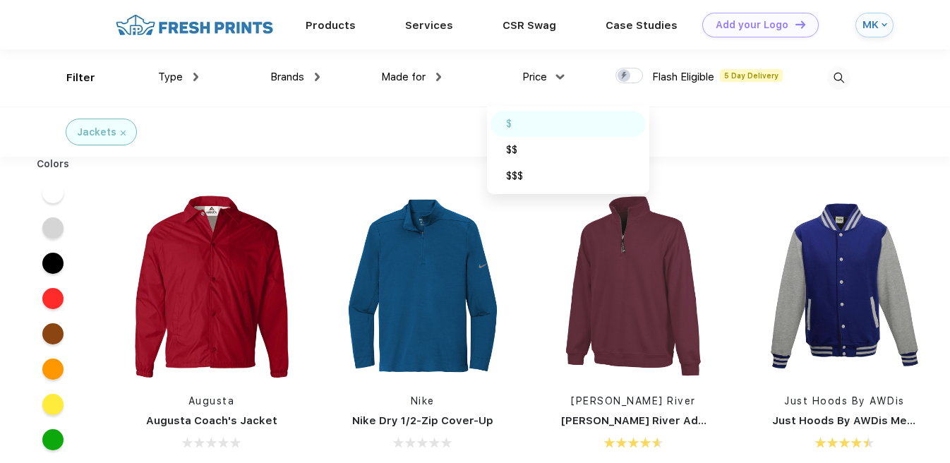
click at [519, 119] on div "$" at bounding box center [568, 124] width 155 height 26
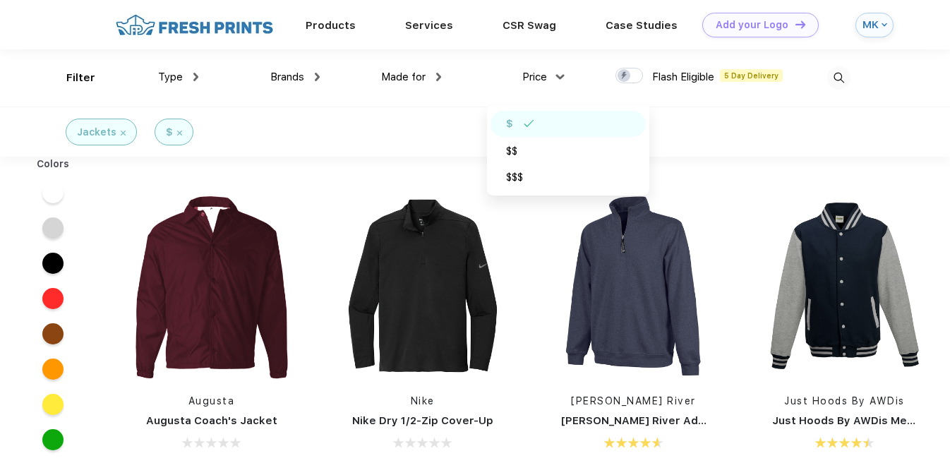
click at [740, 150] on div "Jackets $" at bounding box center [475, 132] width 950 height 50
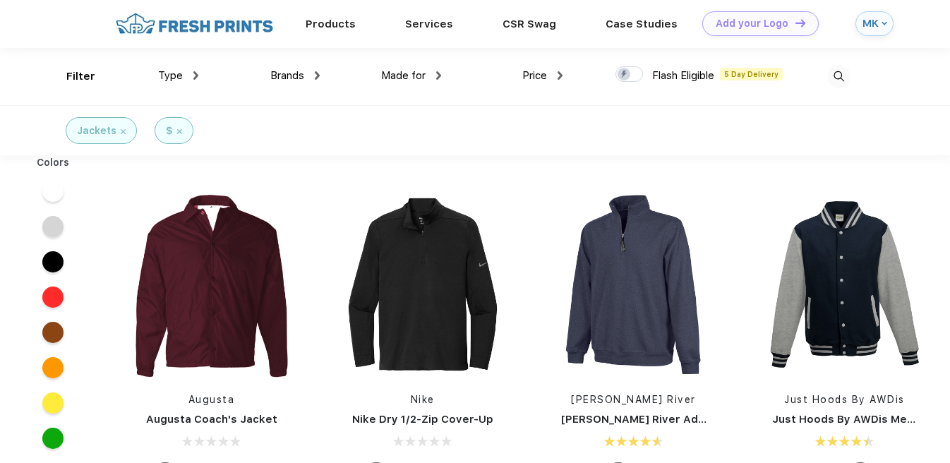
scroll to position [3, 0]
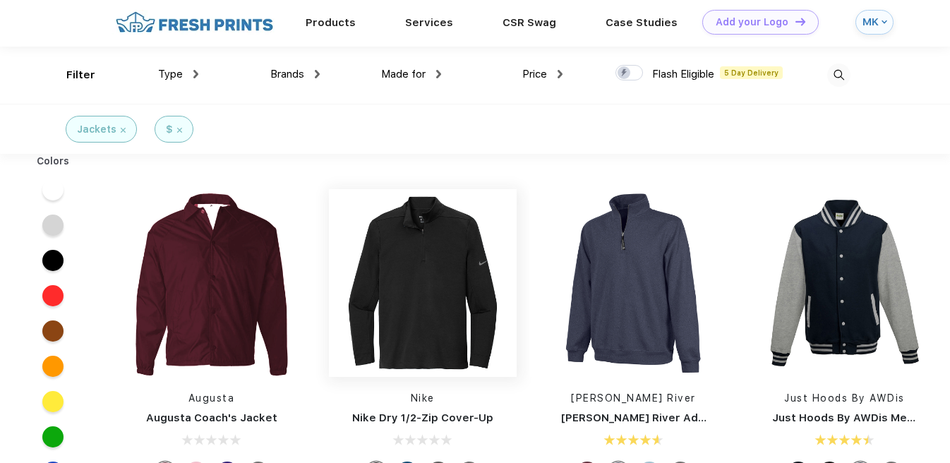
click at [436, 287] on img at bounding box center [423, 283] width 188 height 188
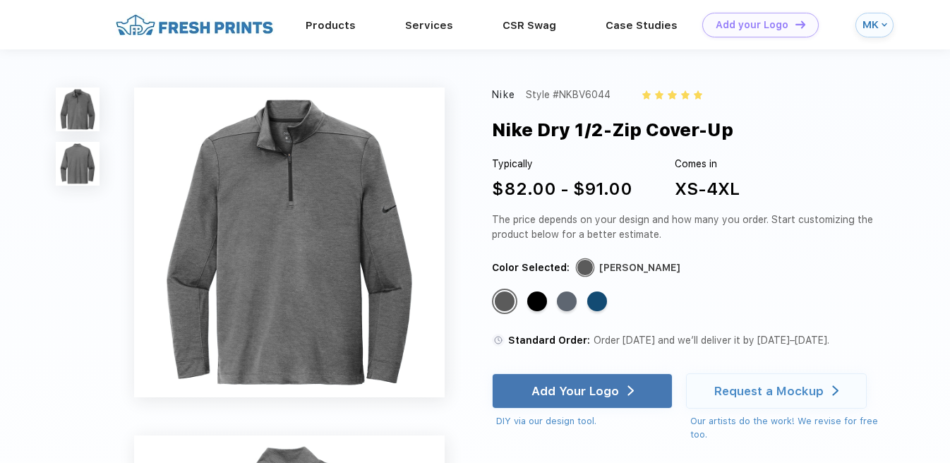
scroll to position [3, 0]
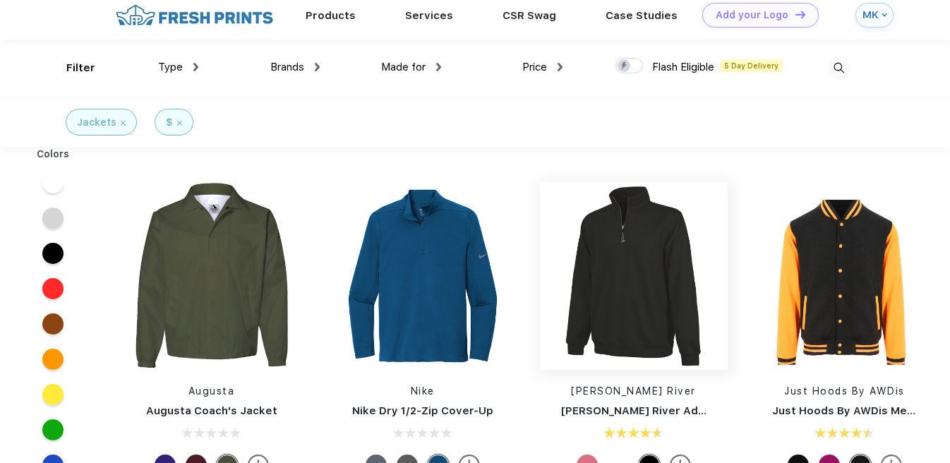
scroll to position [10, 0]
click at [655, 333] on img at bounding box center [634, 276] width 188 height 188
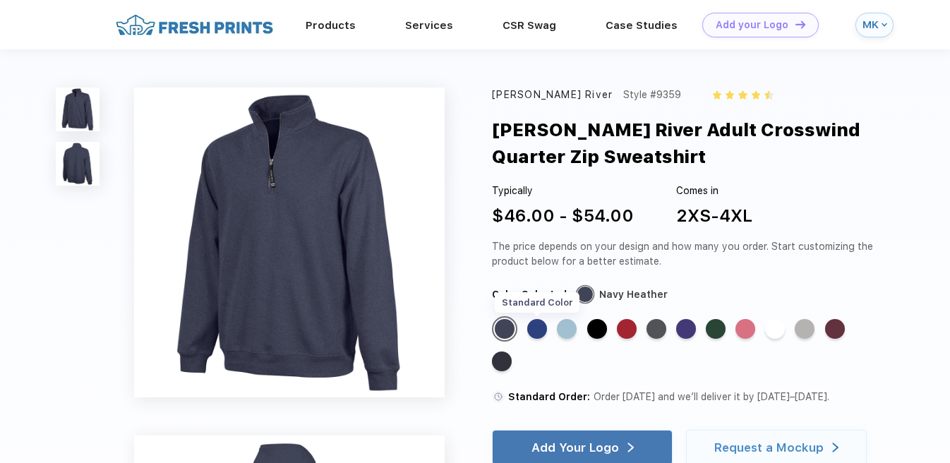
click at [537, 328] on div "Standard Color" at bounding box center [537, 329] width 20 height 20
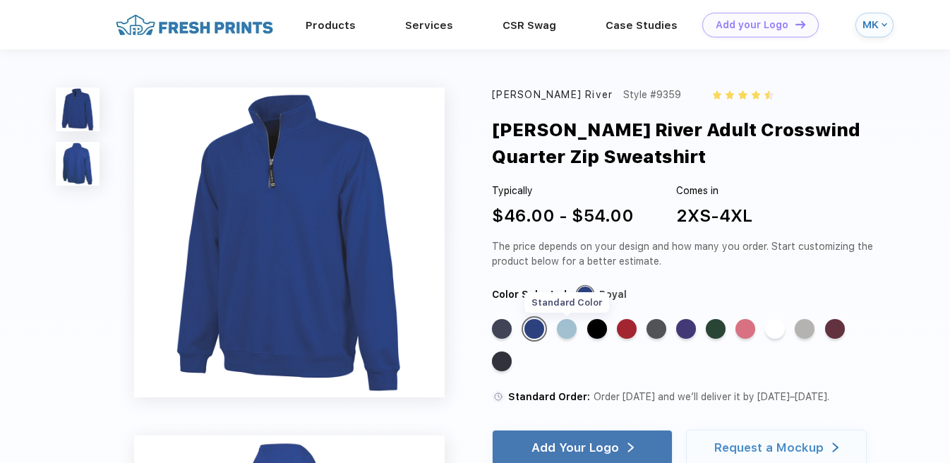
click at [567, 327] on div "Standard Color" at bounding box center [567, 329] width 20 height 20
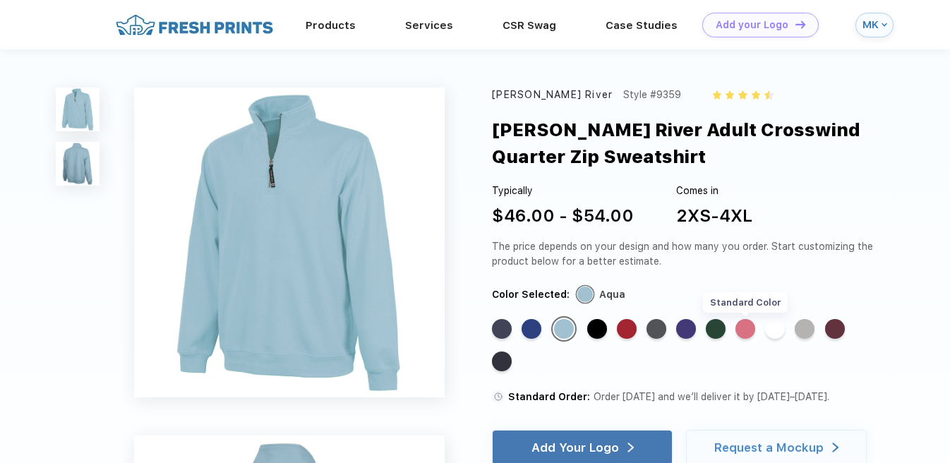
click at [742, 324] on div "Standard Color" at bounding box center [745, 329] width 20 height 20
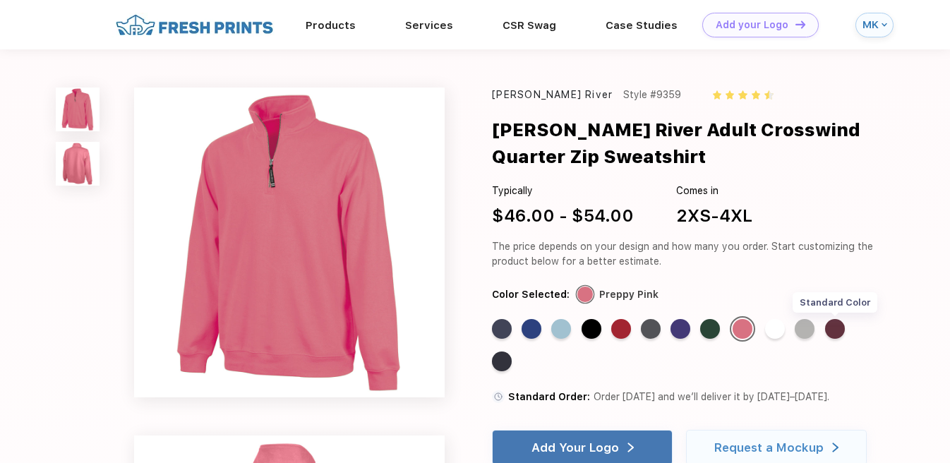
click at [836, 327] on div "Standard Color" at bounding box center [835, 329] width 20 height 20
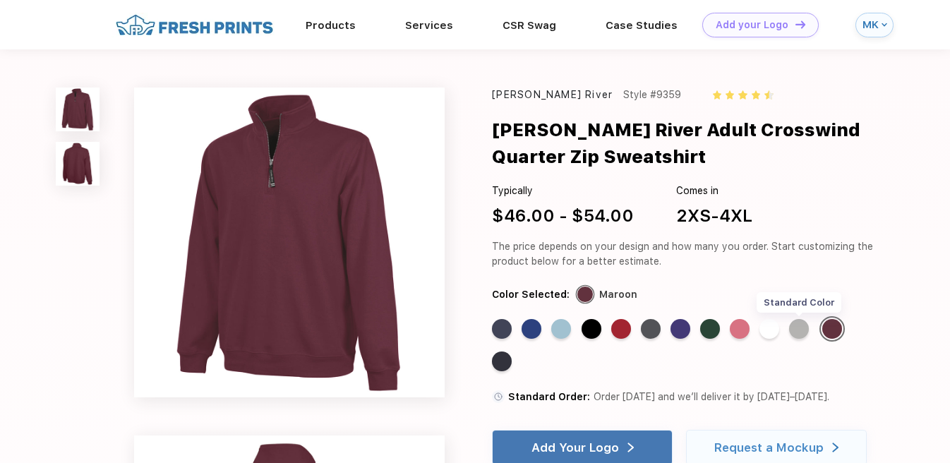
click at [803, 326] on div "Standard Color" at bounding box center [799, 329] width 20 height 20
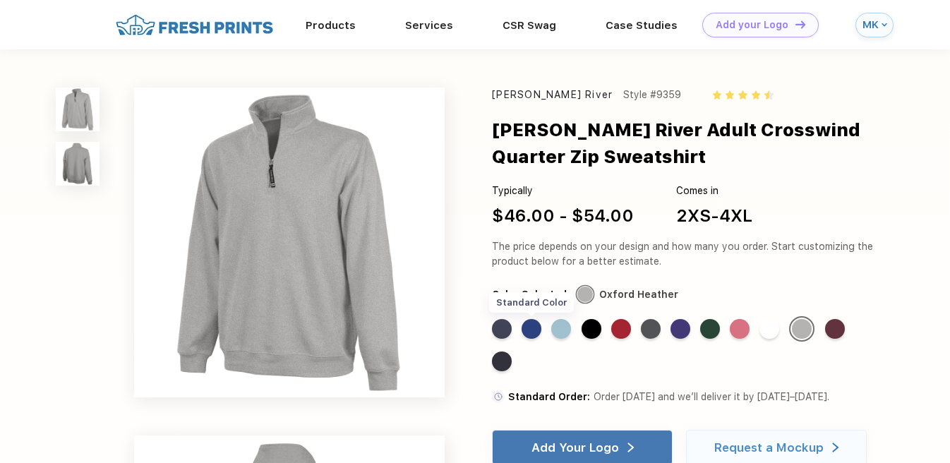
click at [531, 332] on div "Standard Color" at bounding box center [532, 329] width 20 height 20
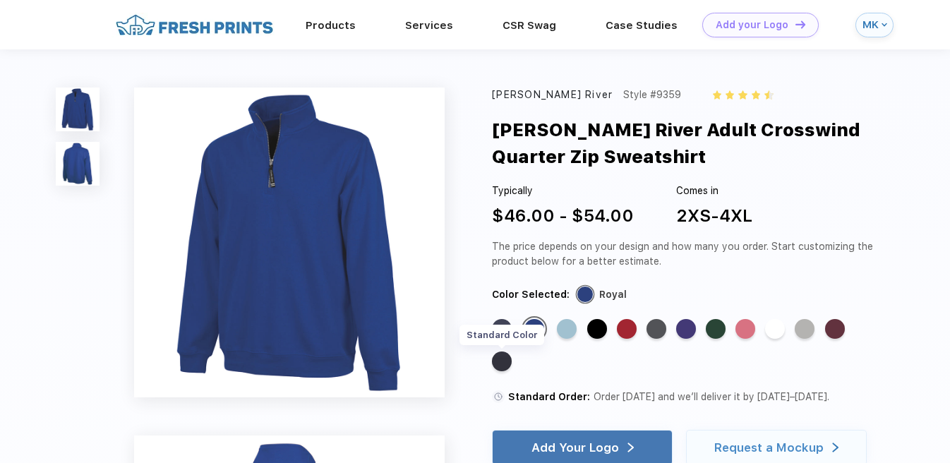
click at [507, 361] on div "Standard Color" at bounding box center [502, 361] width 20 height 20
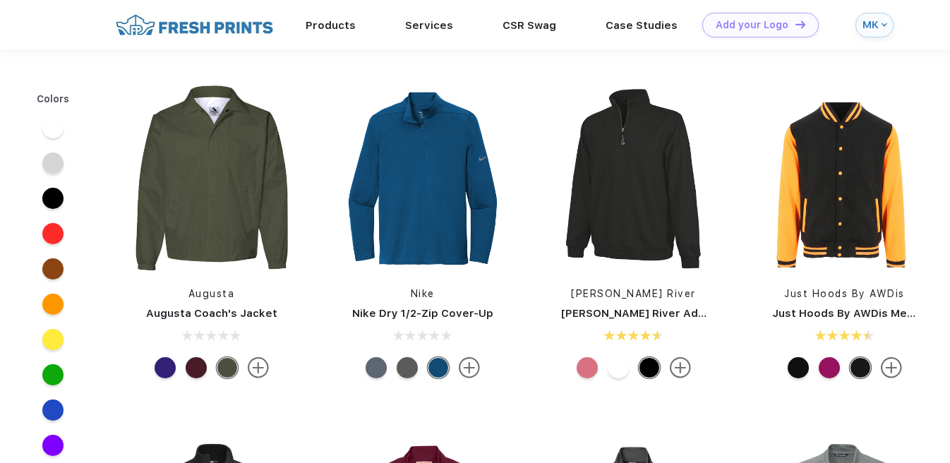
scroll to position [10, 0]
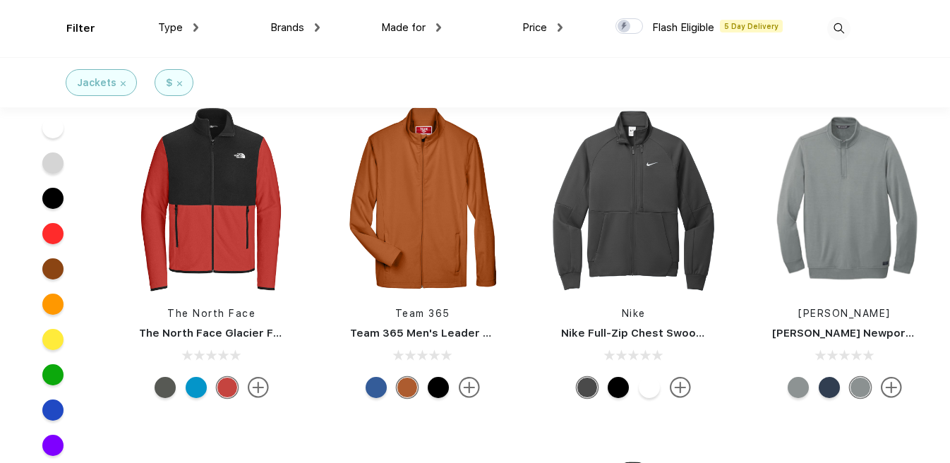
scroll to position [342, 0]
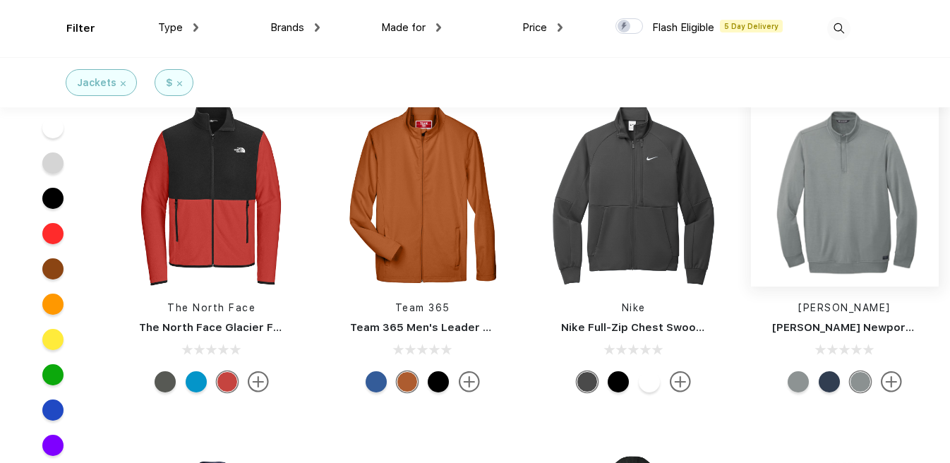
click at [822, 257] on img at bounding box center [845, 193] width 188 height 188
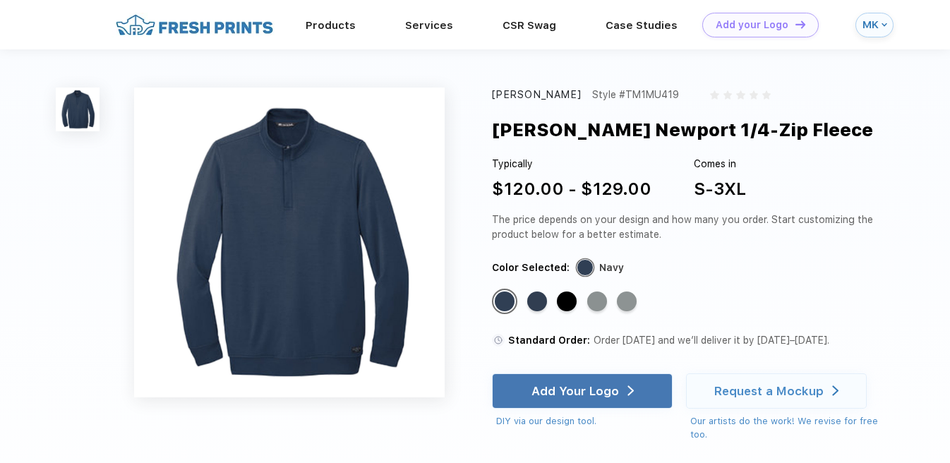
scroll to position [342, 0]
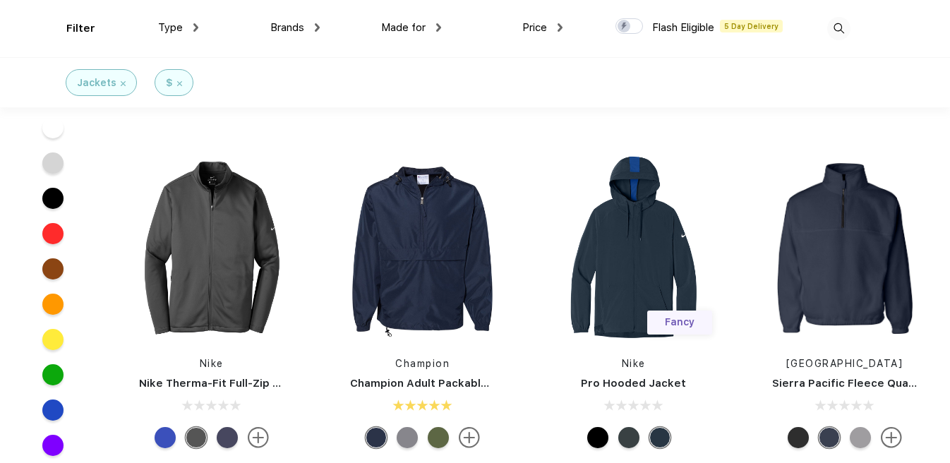
scroll to position [643, 0]
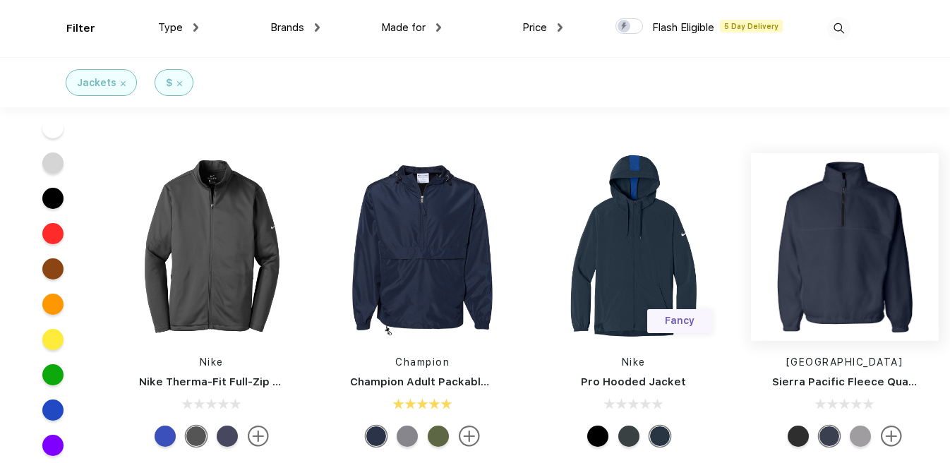
click at [847, 284] on img at bounding box center [845, 247] width 188 height 188
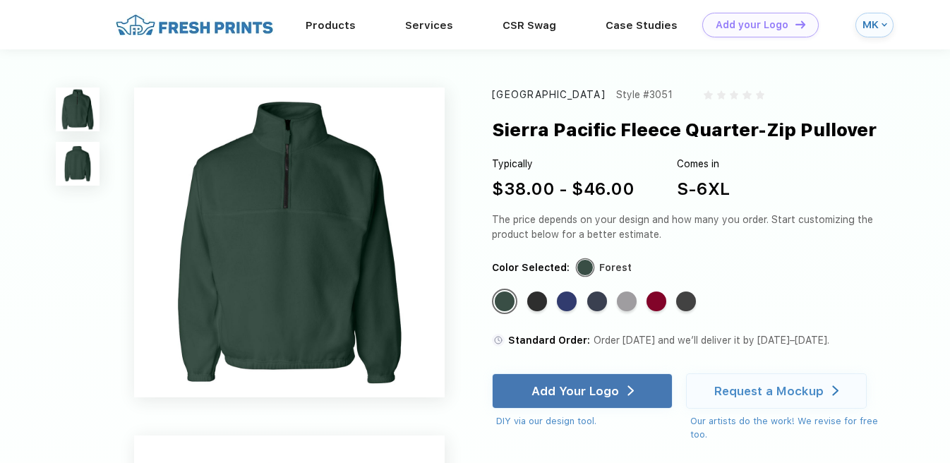
scroll to position [643, 0]
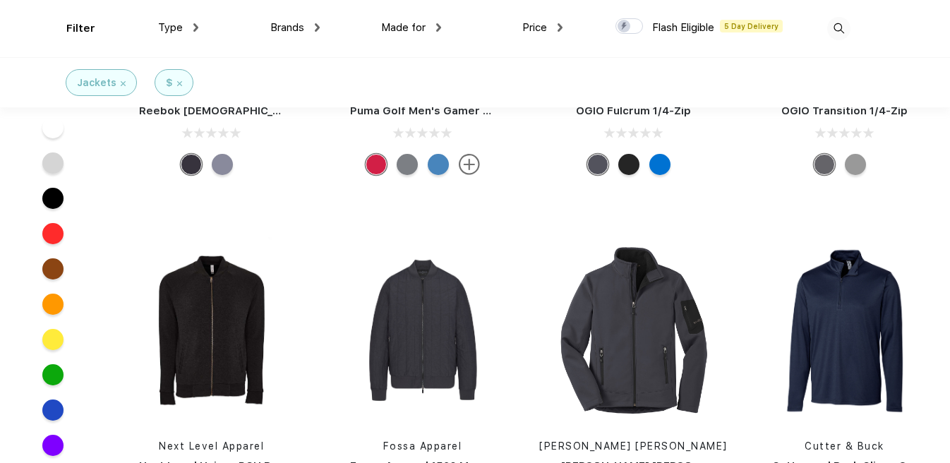
scroll to position [3522, 0]
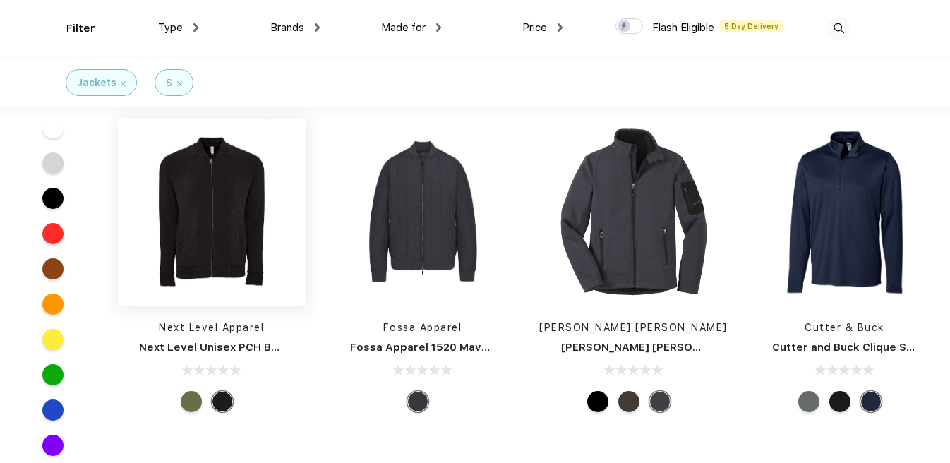
click at [216, 244] on img at bounding box center [212, 213] width 188 height 188
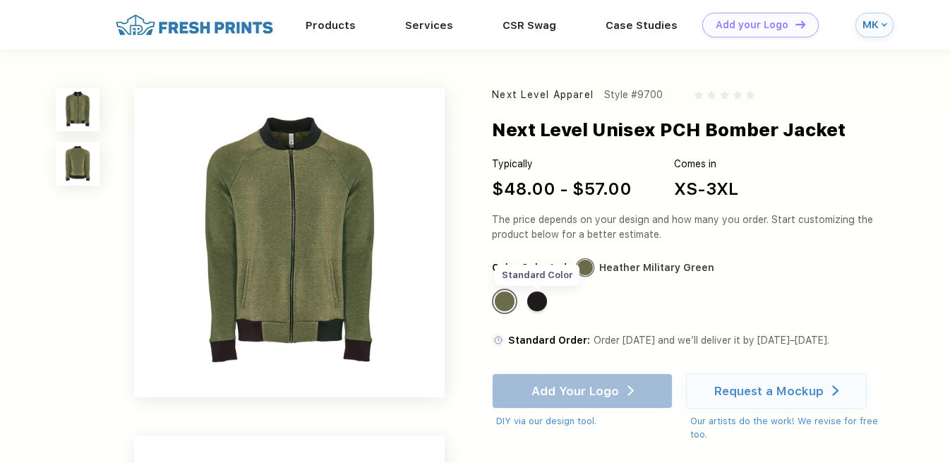
click at [533, 301] on div "Standard Color" at bounding box center [537, 301] width 20 height 20
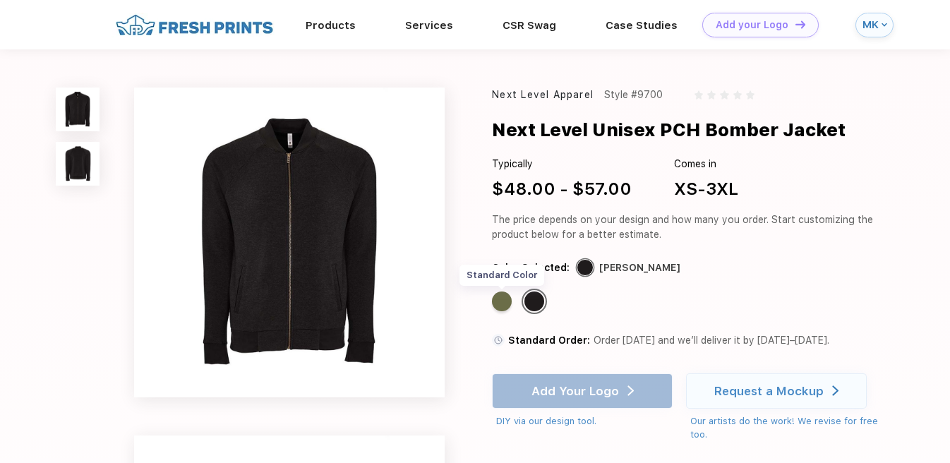
click at [503, 297] on div "Standard Color" at bounding box center [502, 301] width 20 height 20
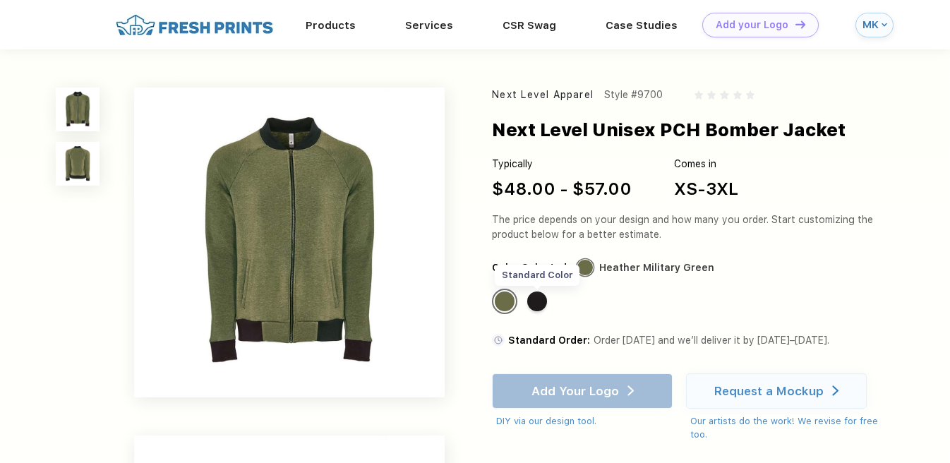
click at [540, 301] on div "Standard Color" at bounding box center [537, 301] width 20 height 20
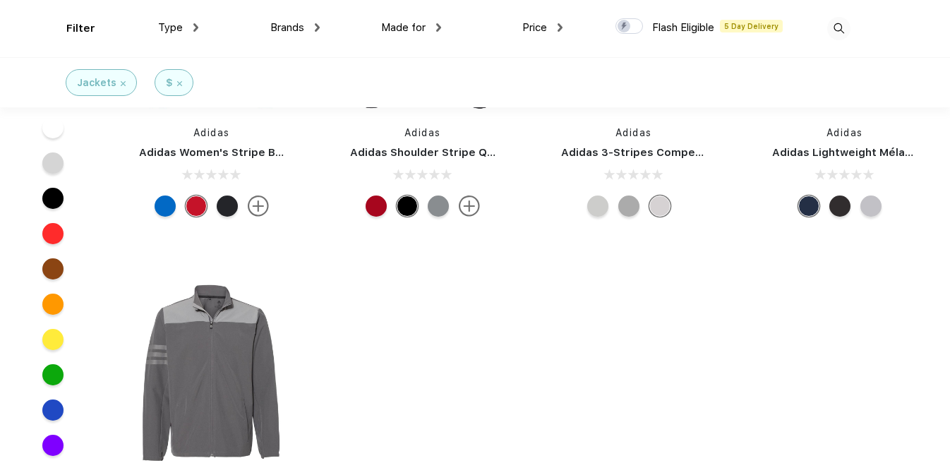
scroll to position [12678, 0]
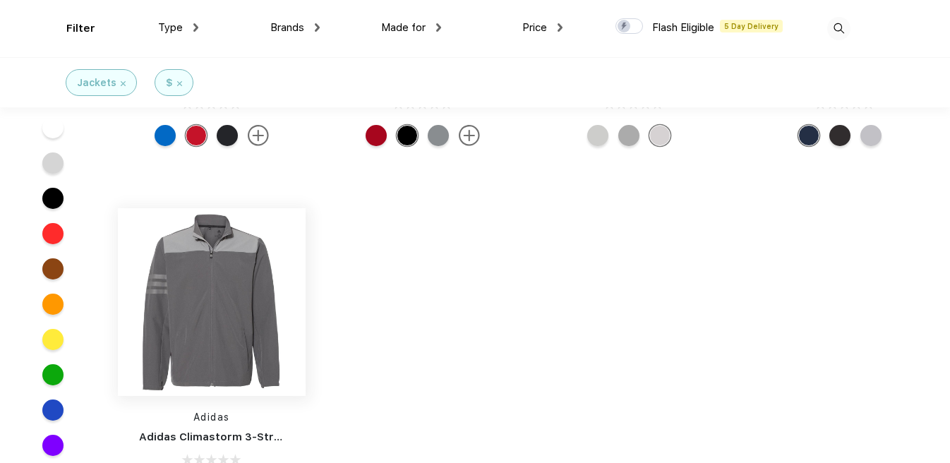
click at [234, 315] on img at bounding box center [212, 302] width 188 height 188
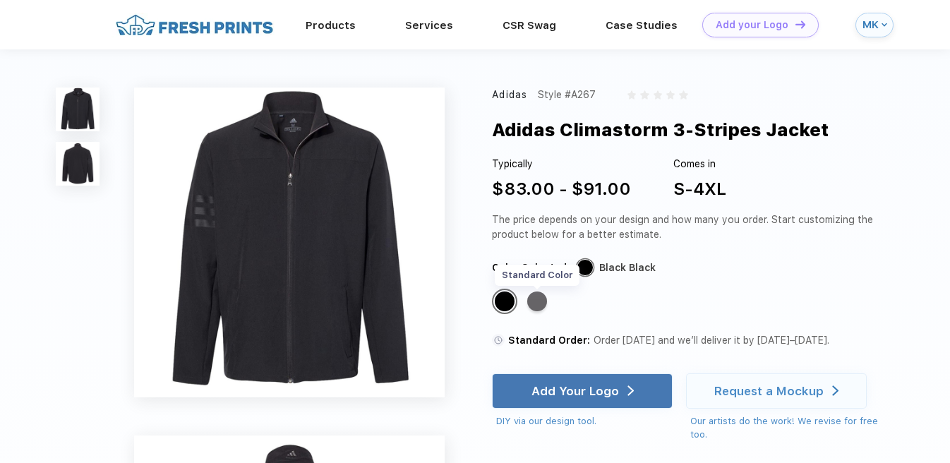
click at [543, 299] on div "Standard Color" at bounding box center [537, 301] width 20 height 20
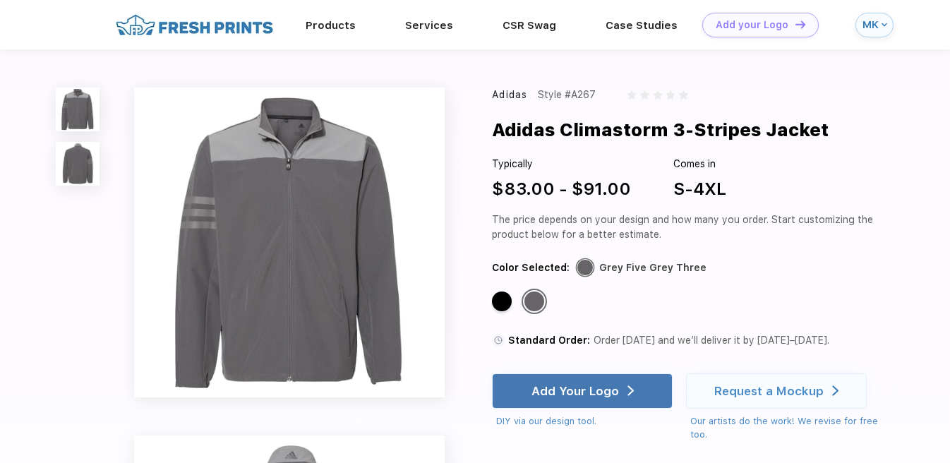
click at [76, 153] on img at bounding box center [78, 164] width 44 height 44
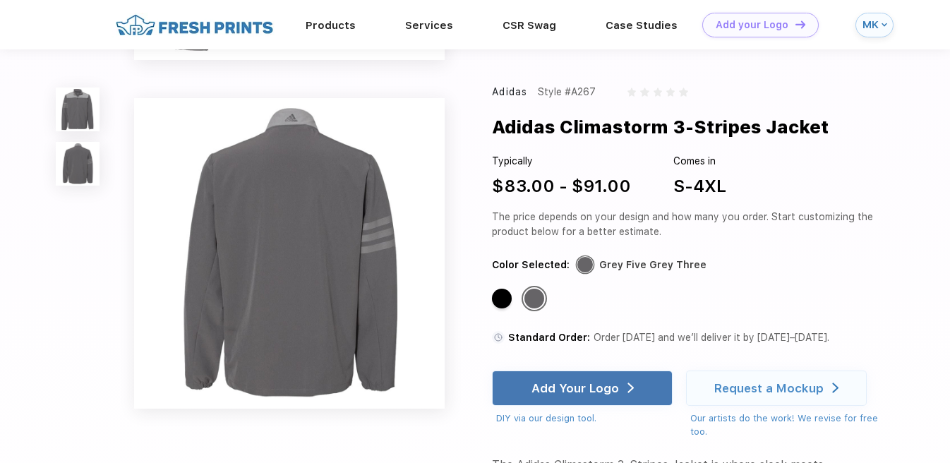
scroll to position [289, 0]
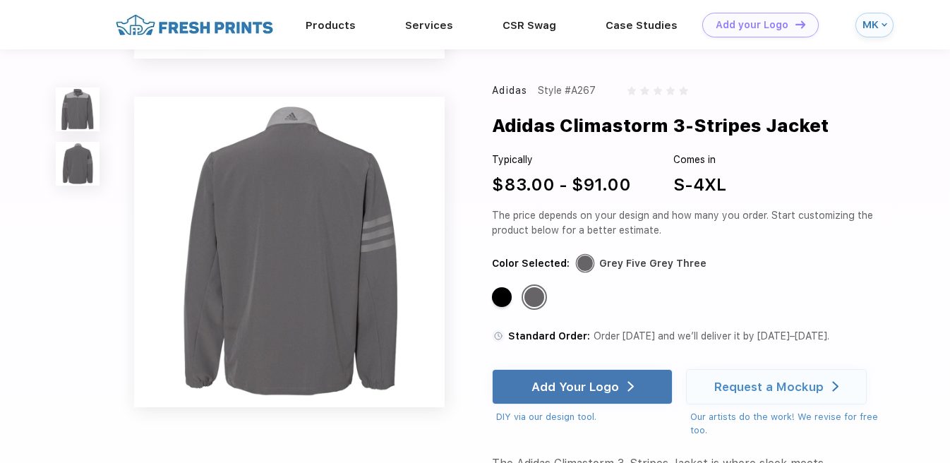
click at [71, 110] on img at bounding box center [78, 110] width 44 height 44
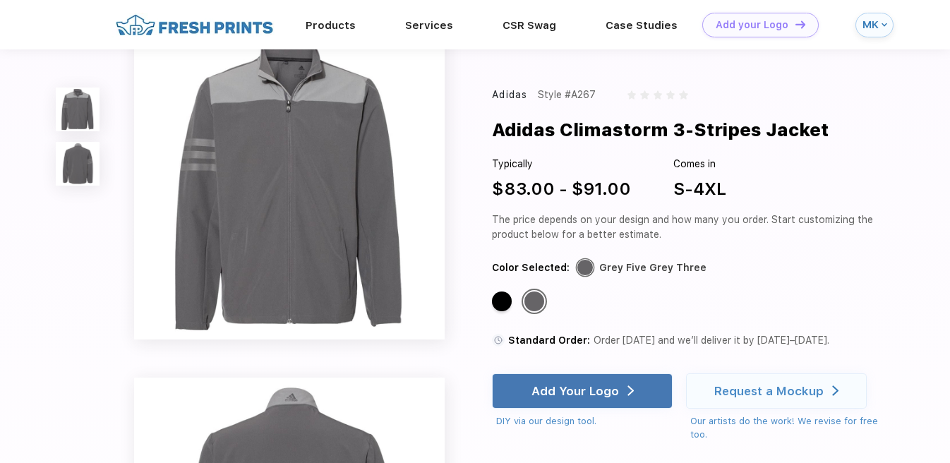
scroll to position [0, 0]
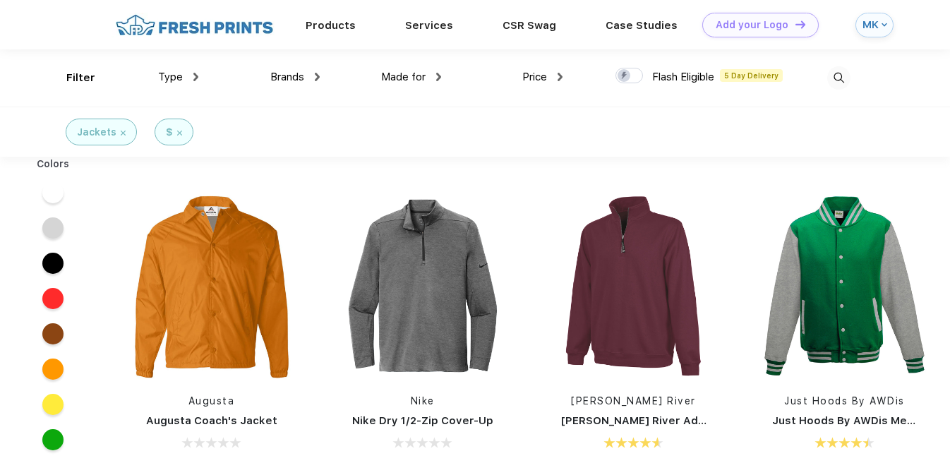
click at [185, 78] on div "Type" at bounding box center [178, 77] width 40 height 16
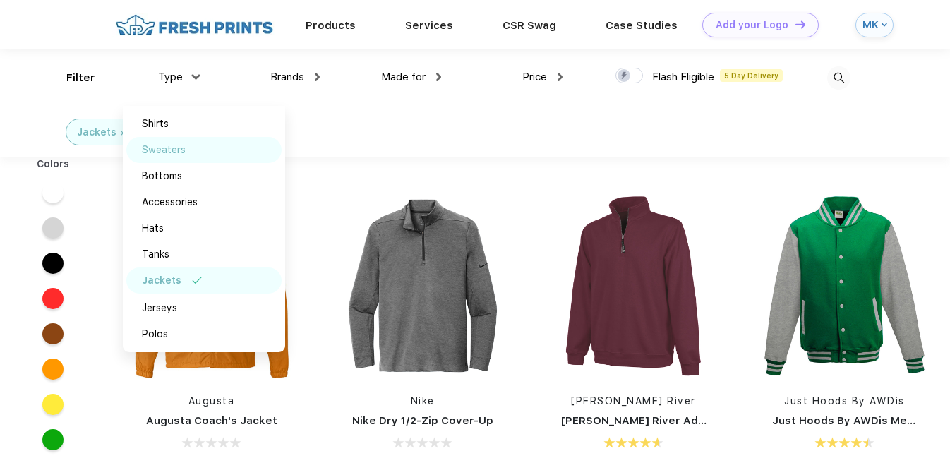
click at [177, 150] on div "Sweaters" at bounding box center [164, 150] width 44 height 15
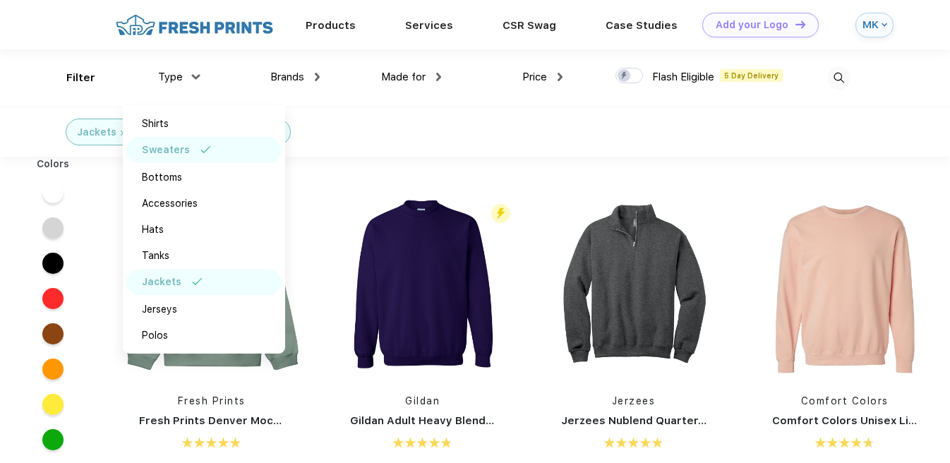
click at [457, 154] on div "Jackets $ Sweaters" at bounding box center [475, 132] width 950 height 50
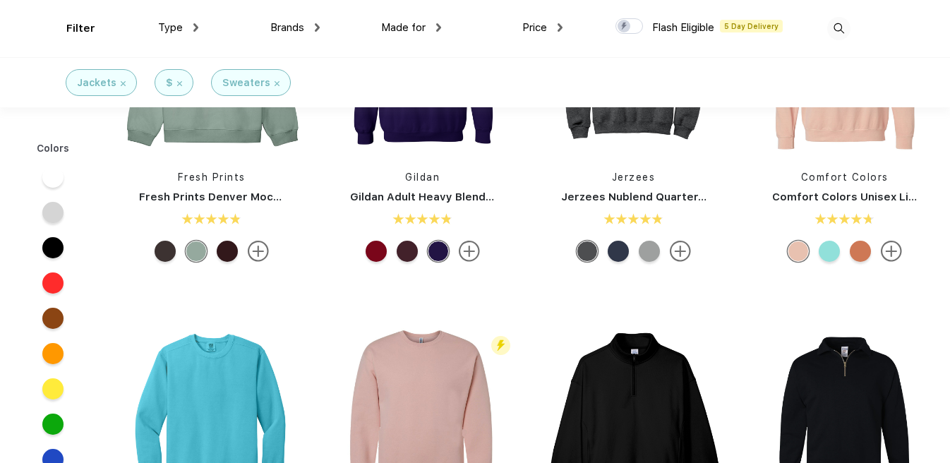
scroll to position [120, 0]
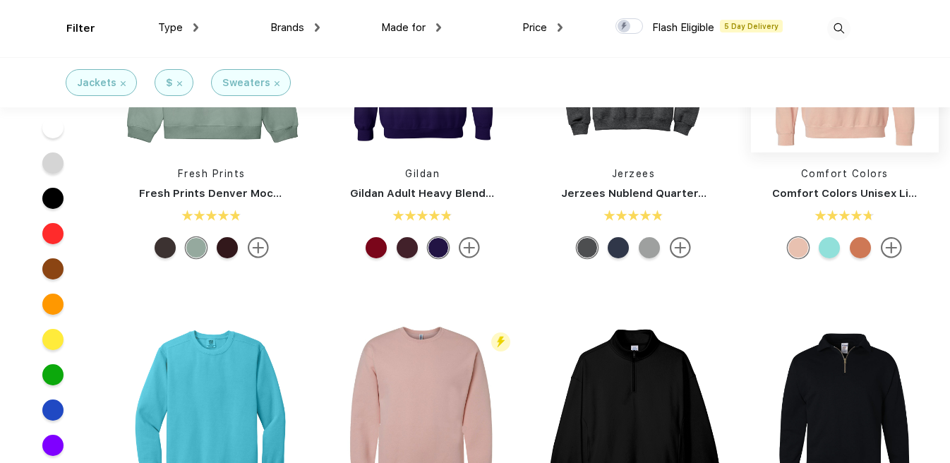
click at [860, 136] on img at bounding box center [845, 59] width 188 height 188
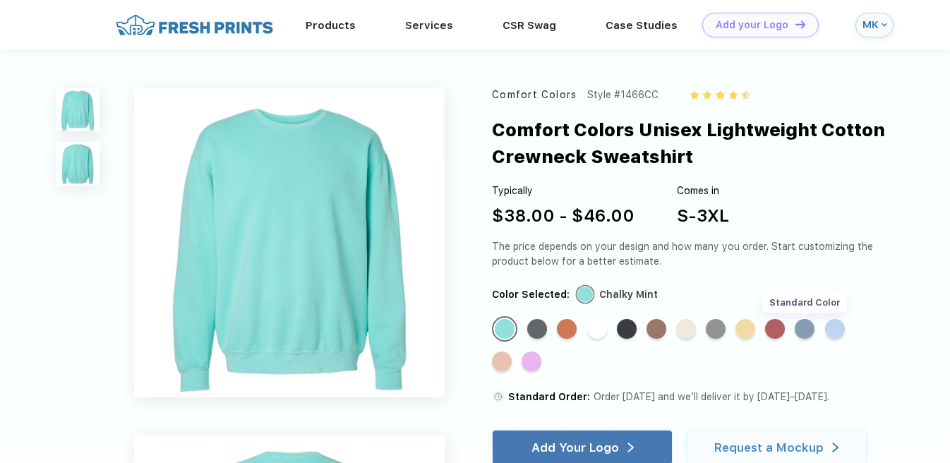
click at [800, 326] on div "Standard Color" at bounding box center [805, 329] width 20 height 20
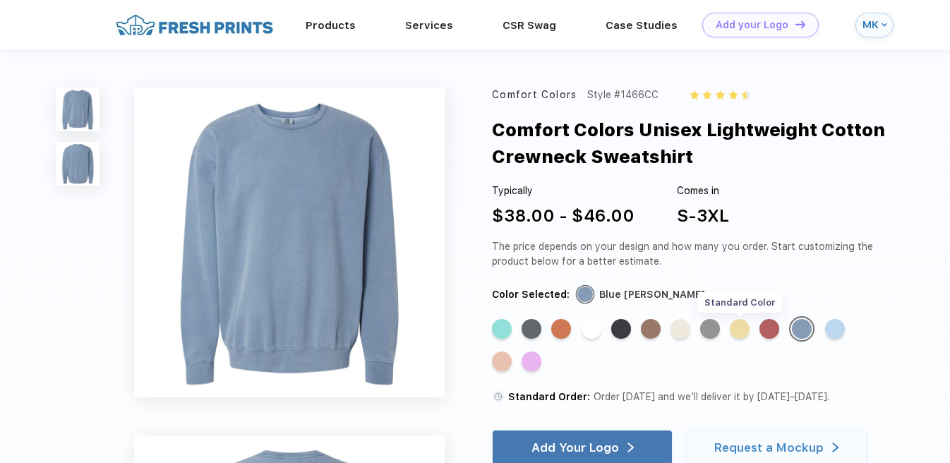
click at [742, 331] on div "Standard Color" at bounding box center [740, 329] width 20 height 20
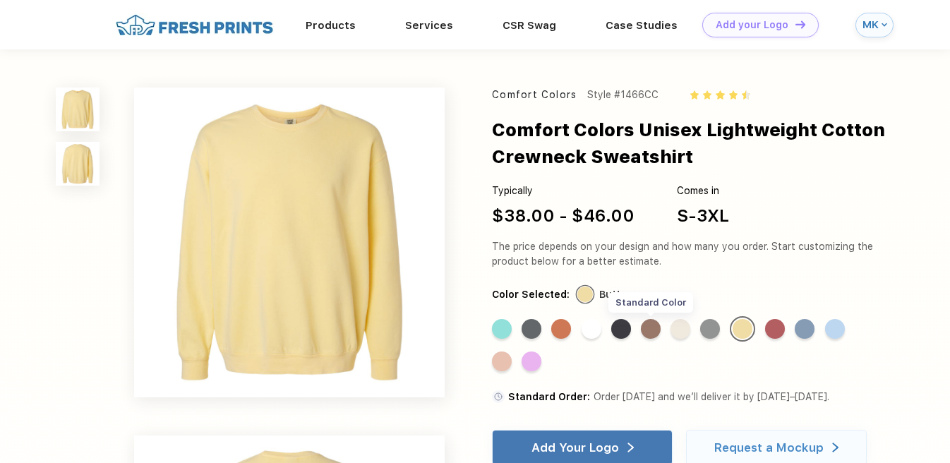
click at [653, 327] on div "Standard Color" at bounding box center [651, 329] width 20 height 20
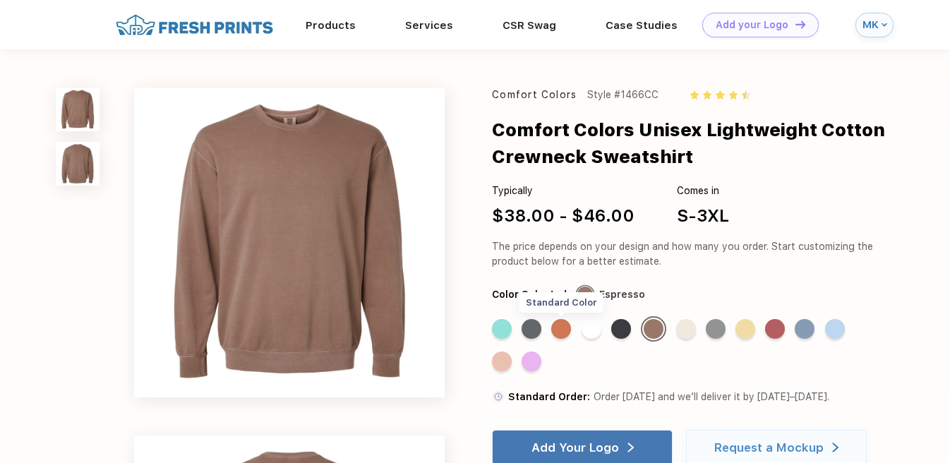
click at [567, 330] on div "Standard Color" at bounding box center [561, 329] width 20 height 20
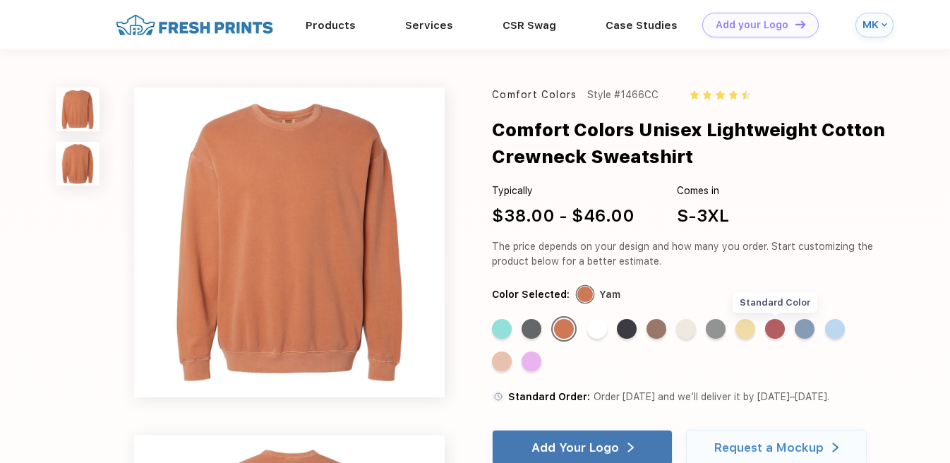
click at [775, 329] on div "Standard Color" at bounding box center [775, 329] width 20 height 20
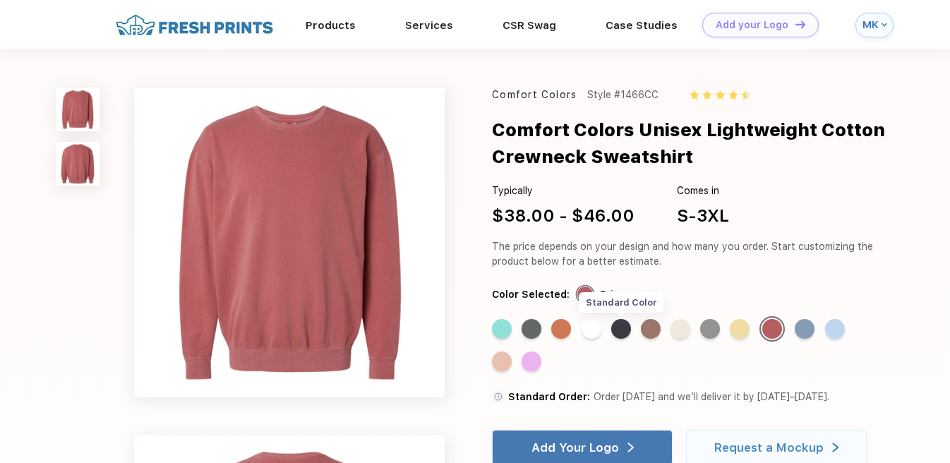
click at [625, 326] on div "Standard Color" at bounding box center [621, 329] width 20 height 20
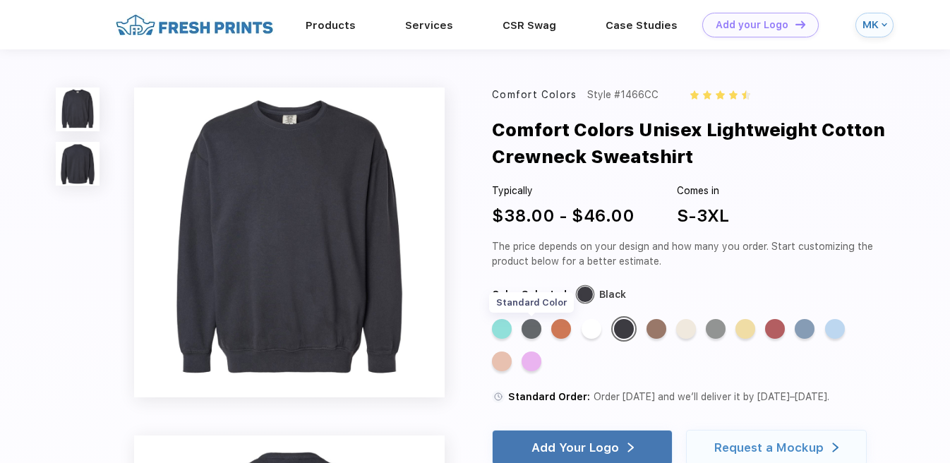
click at [534, 325] on div "Standard Color" at bounding box center [532, 329] width 20 height 20
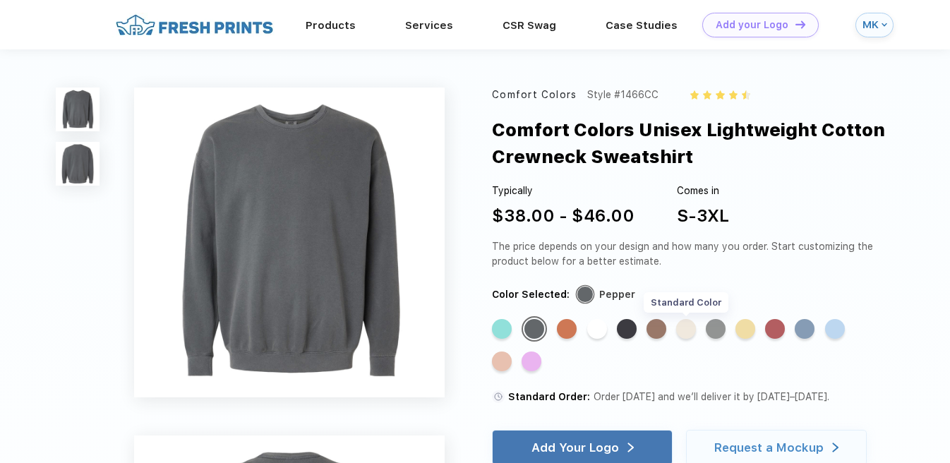
click at [685, 328] on div "Standard Color" at bounding box center [686, 329] width 20 height 20
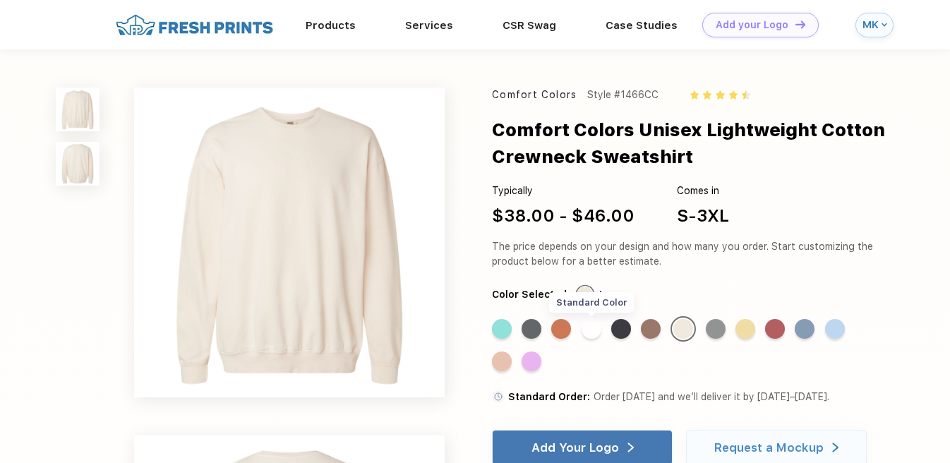
click at [588, 324] on div "Standard Color" at bounding box center [592, 329] width 20 height 20
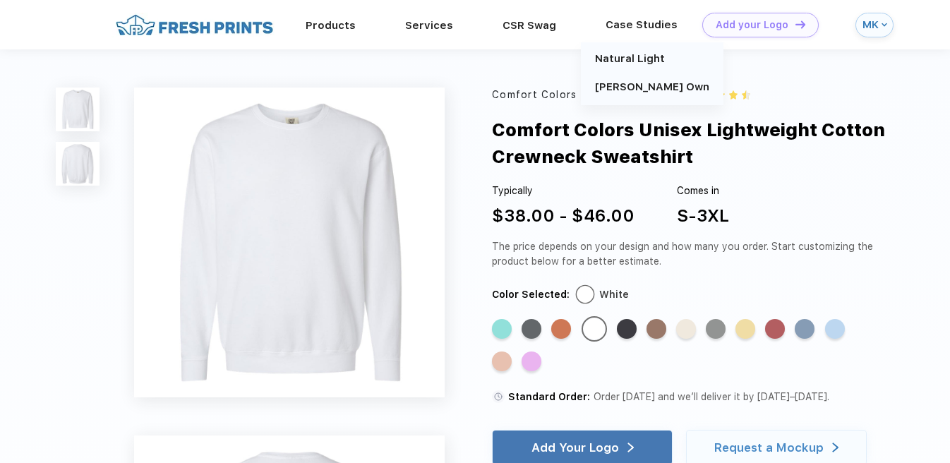
scroll to position [120, 0]
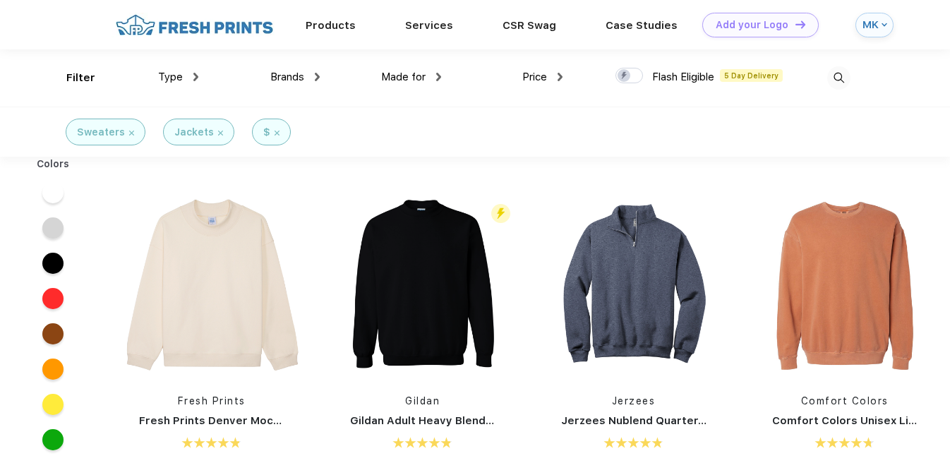
click at [839, 76] on img at bounding box center [838, 77] width 23 height 23
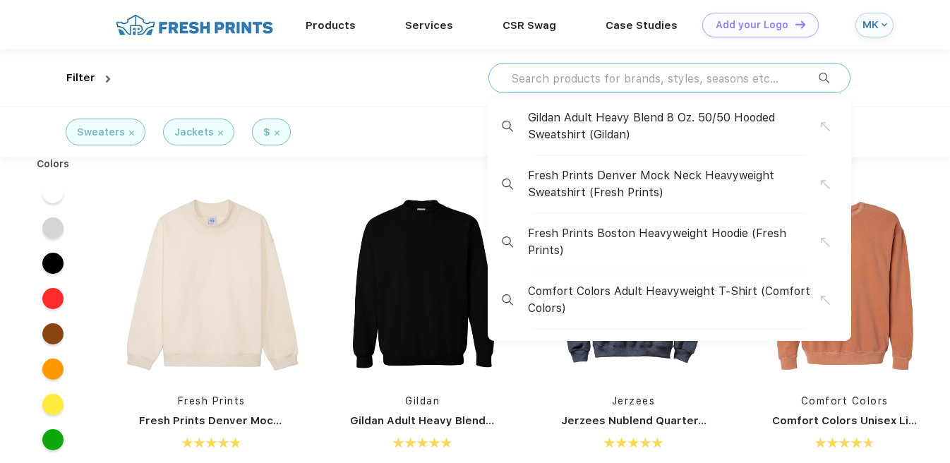
click at [664, 80] on input "text" at bounding box center [664, 79] width 309 height 16
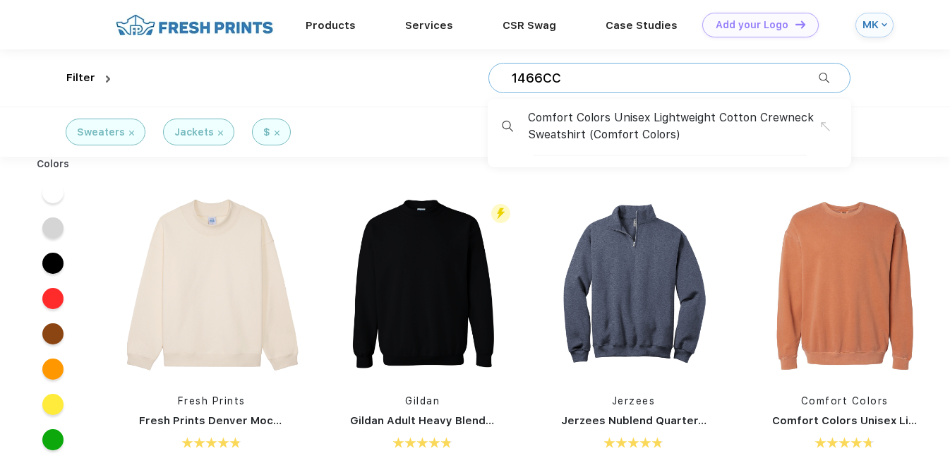
type input "1466CC"
click at [822, 76] on img at bounding box center [824, 78] width 11 height 11
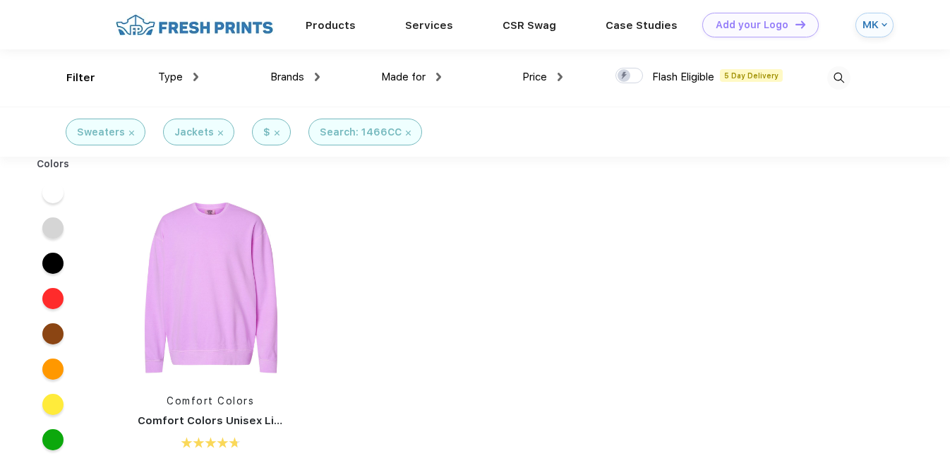
click at [840, 76] on img at bounding box center [838, 77] width 23 height 23
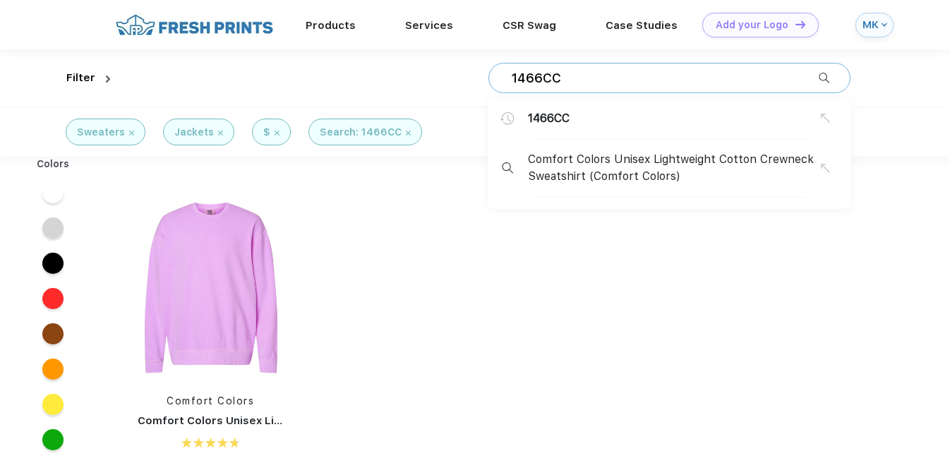
drag, startPoint x: 621, startPoint y: 76, endPoint x: 459, endPoint y: 61, distance: 162.3
click at [459, 61] on div "1466CC 1466CC Comfort Colors Unisex Lightweight Cotton Crewneck Sweatshirt (Com…" at bounding box center [483, 77] width 735 height 57
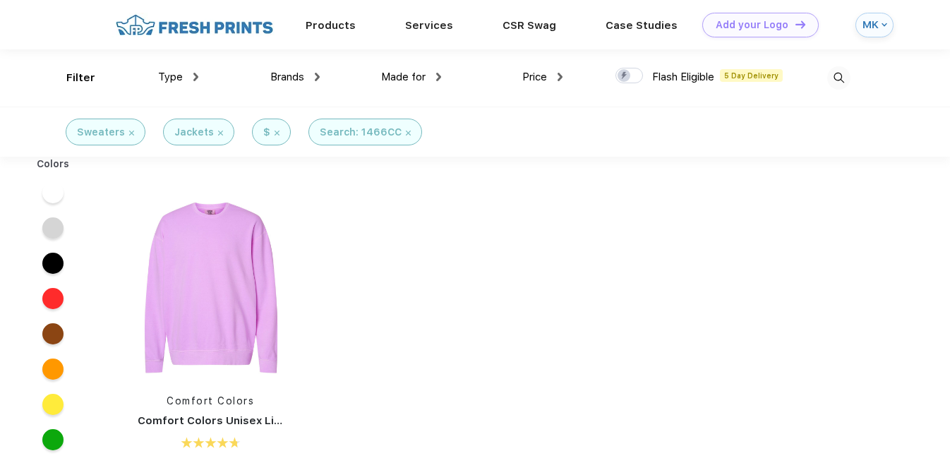
click at [834, 80] on img at bounding box center [838, 77] width 23 height 23
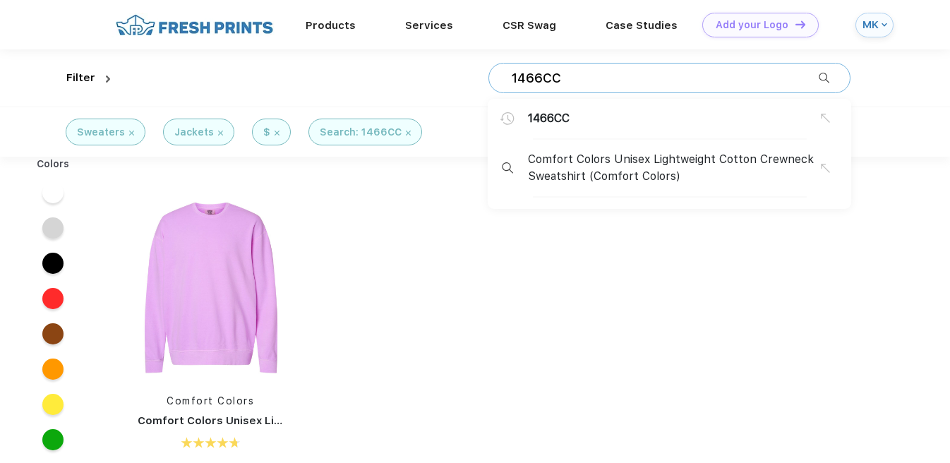
click at [613, 76] on input "1466CC" at bounding box center [664, 79] width 309 height 16
type input "1"
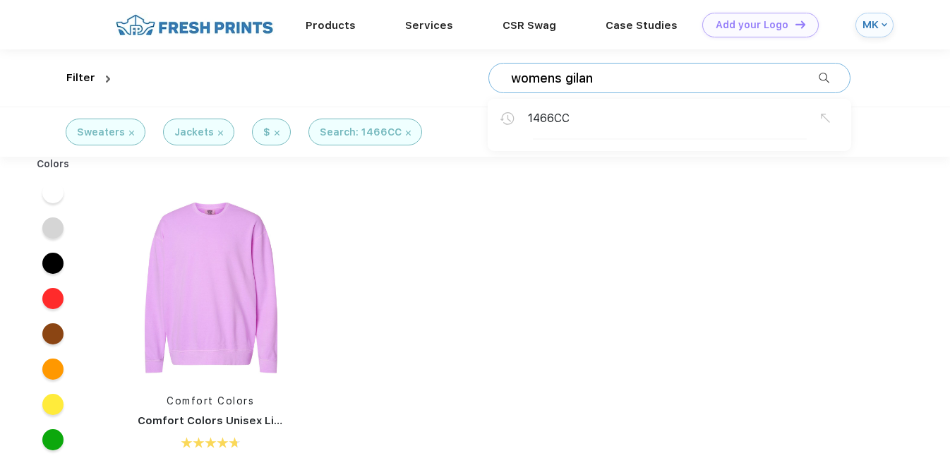
type input "womens gilan"
click at [822, 76] on img at bounding box center [824, 78] width 11 height 11
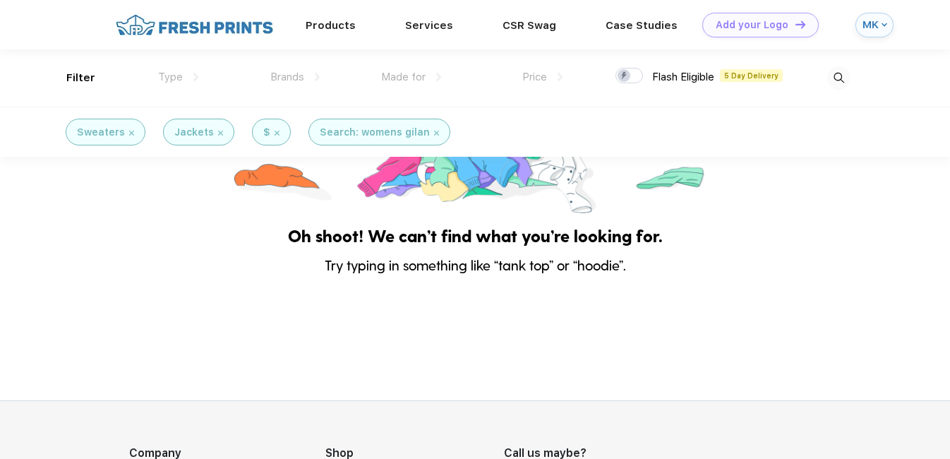
scroll to position [0, 2]
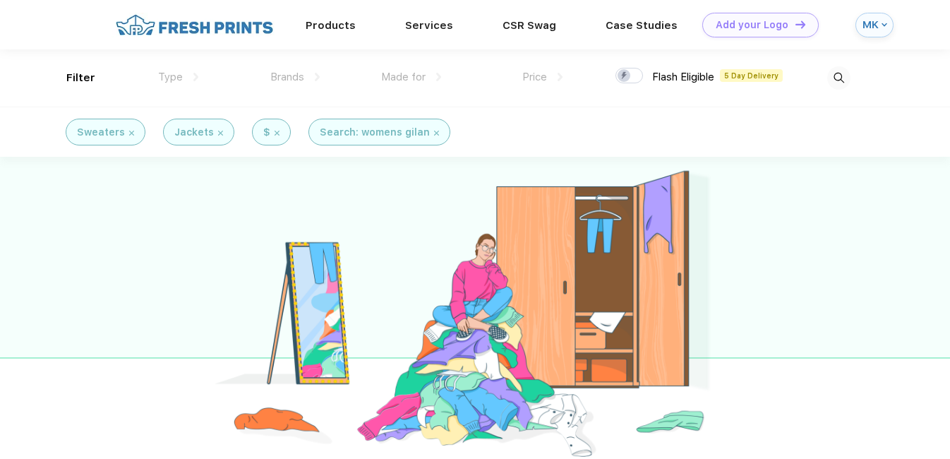
click at [836, 78] on img at bounding box center [838, 77] width 23 height 23
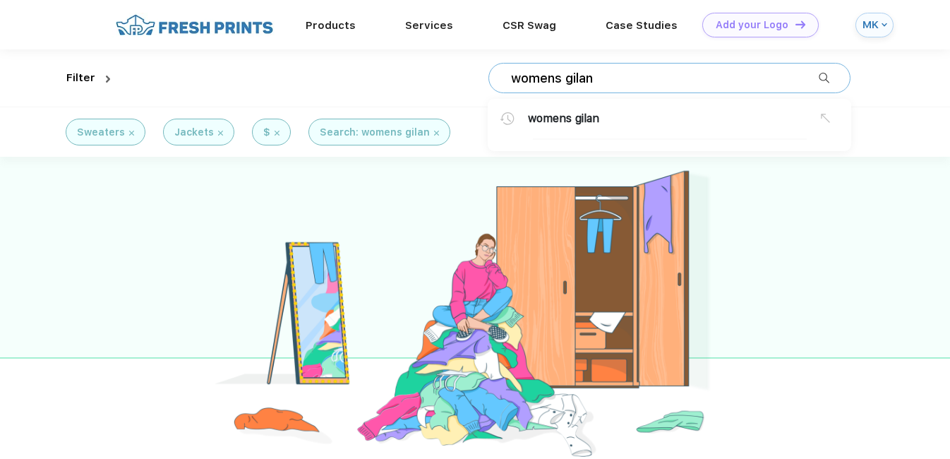
drag, startPoint x: 609, startPoint y: 76, endPoint x: 546, endPoint y: 71, distance: 63.7
click at [546, 71] on input "womens gilan" at bounding box center [664, 79] width 309 height 16
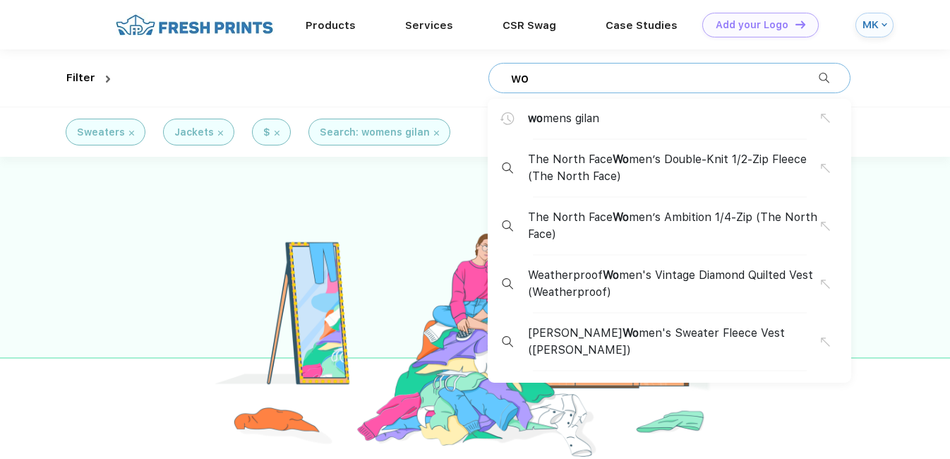
type input "w"
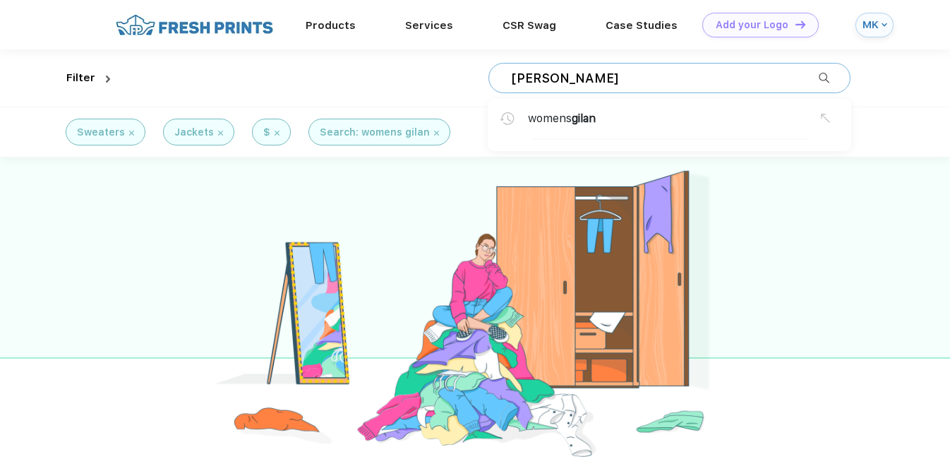
type input "[PERSON_NAME]"
click at [822, 79] on img at bounding box center [824, 78] width 11 height 11
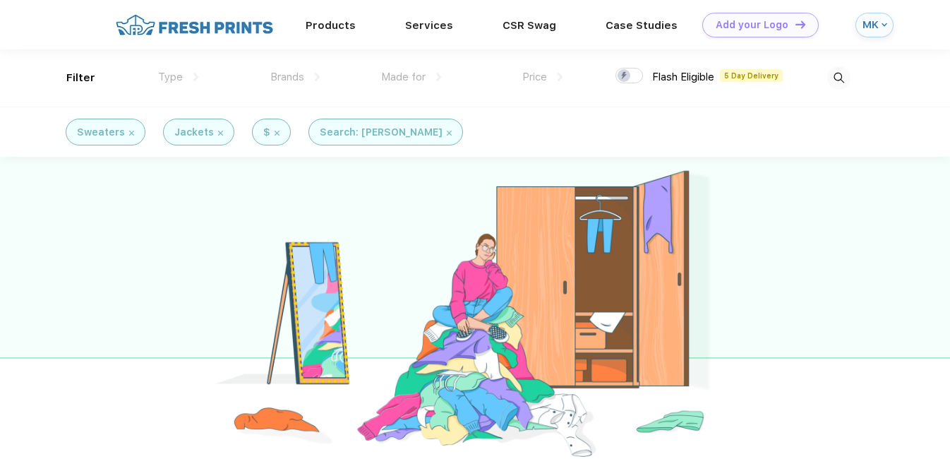
click at [216, 128] on div "Jackets" at bounding box center [198, 132] width 49 height 15
click at [218, 131] on img at bounding box center [220, 133] width 5 height 5
click at [129, 131] on img at bounding box center [131, 133] width 5 height 5
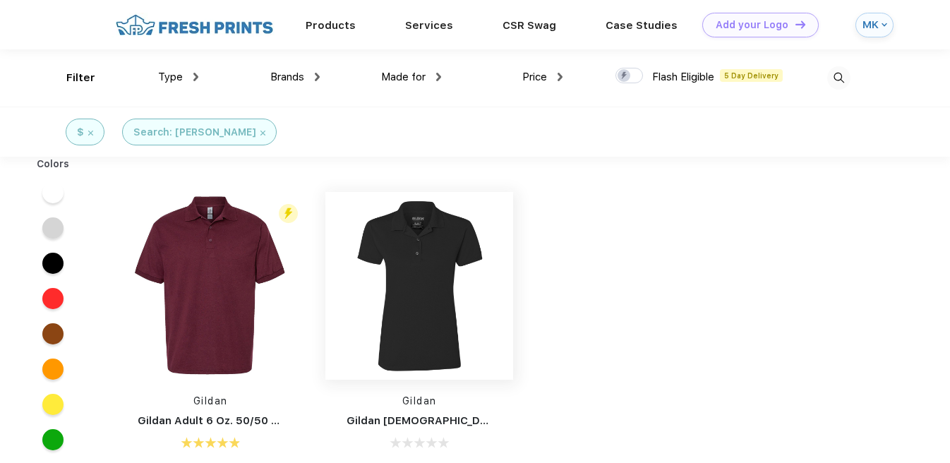
click at [399, 312] on img at bounding box center [419, 286] width 188 height 188
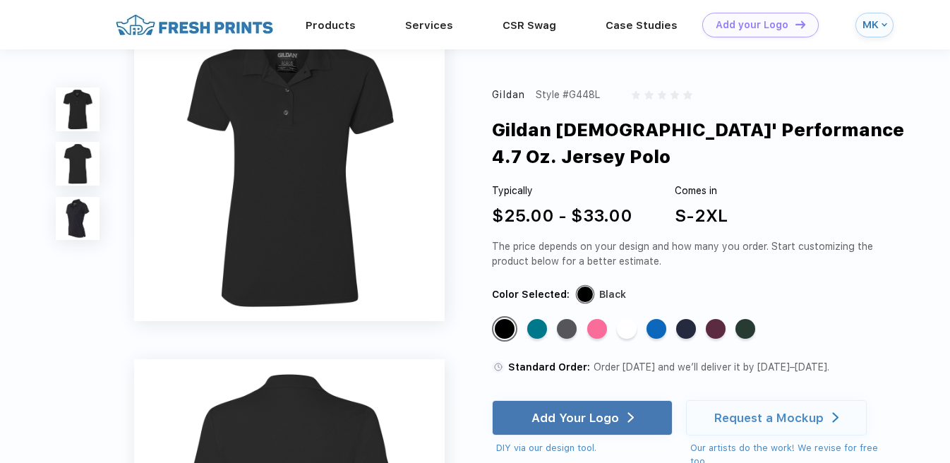
scroll to position [19, 0]
